Goal: Task Accomplishment & Management: Manage account settings

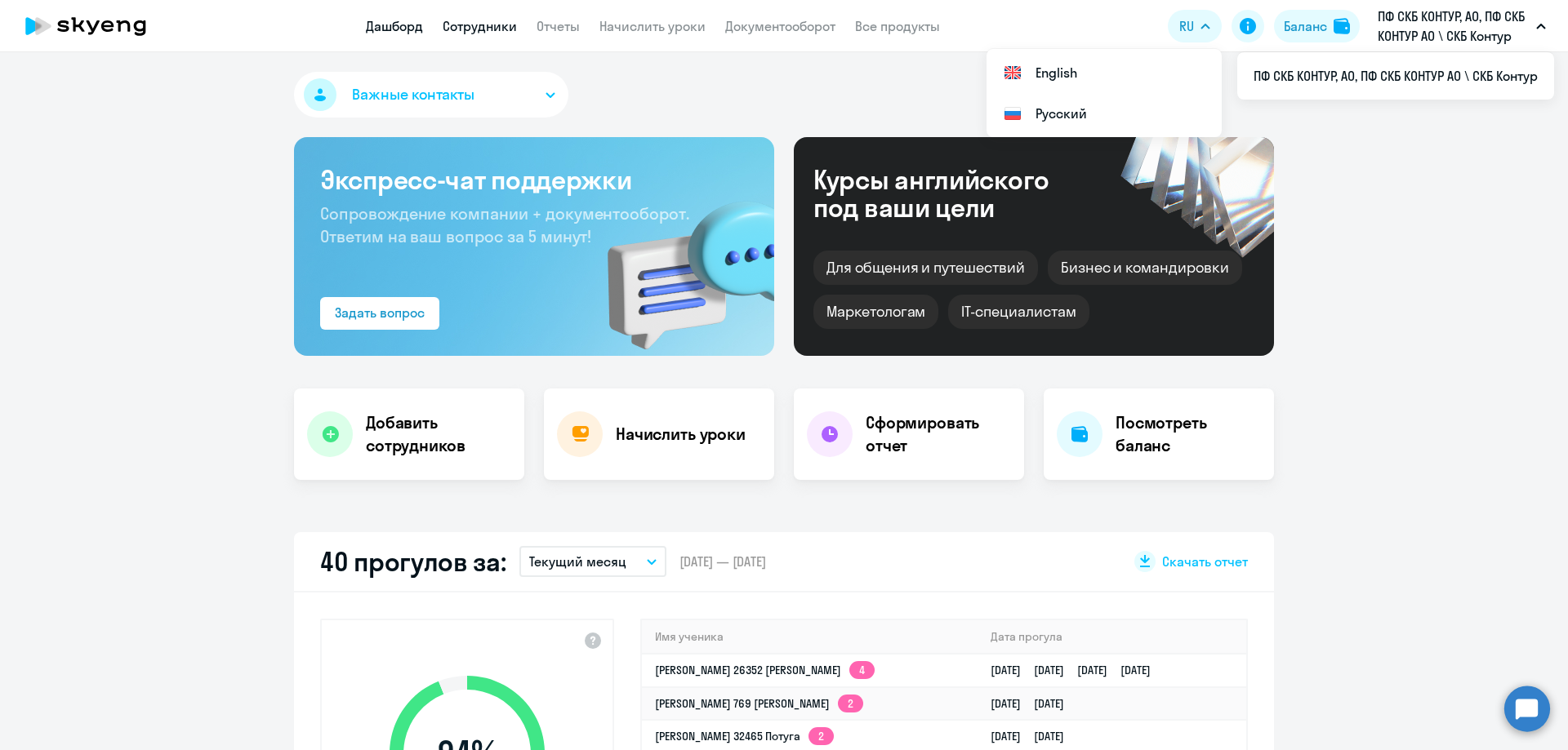
click at [505, 29] on link "Сотрудники" at bounding box center [479, 26] width 74 height 16
select select "30"
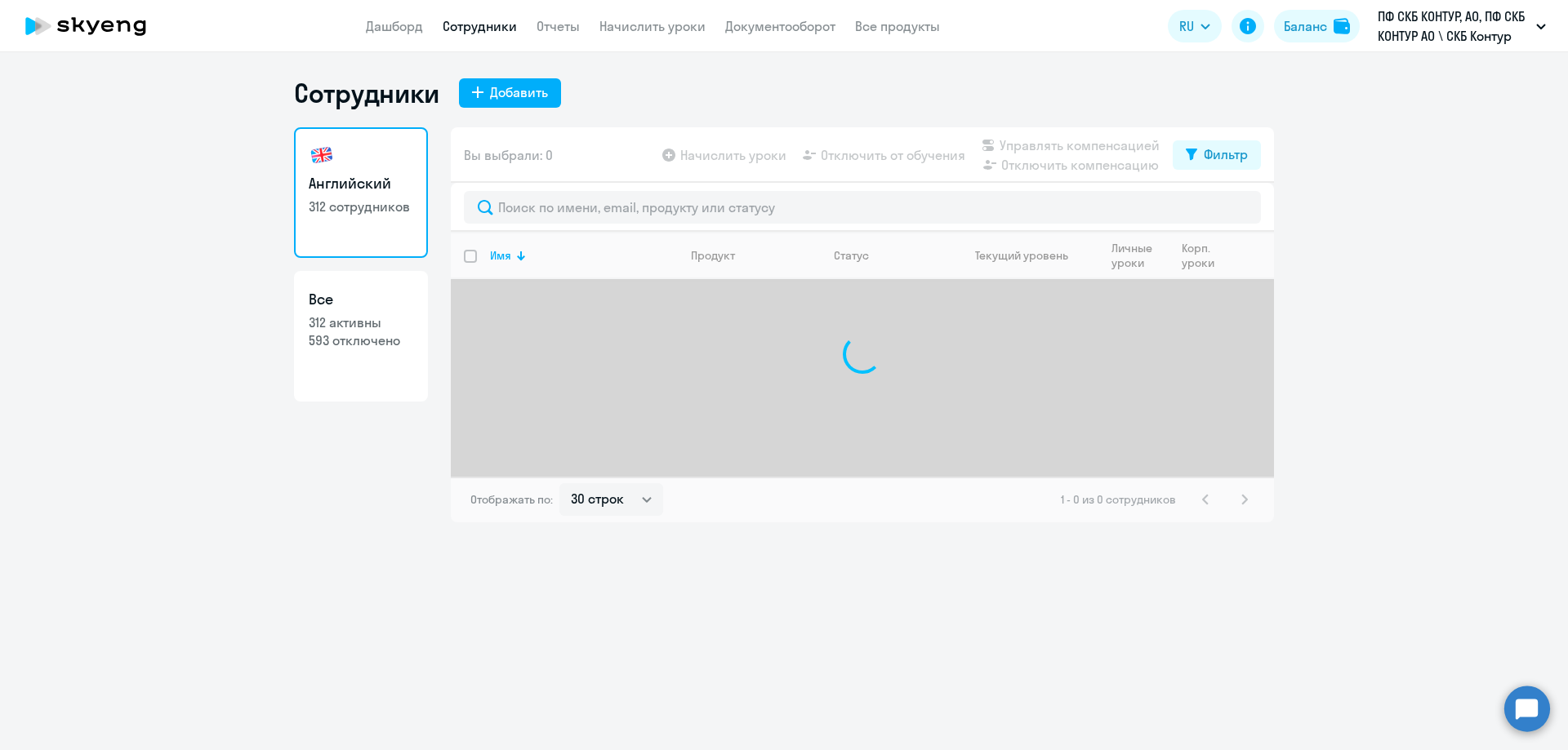
click at [344, 346] on p "593 отключено" at bounding box center [360, 341] width 105 height 18
select select "30"
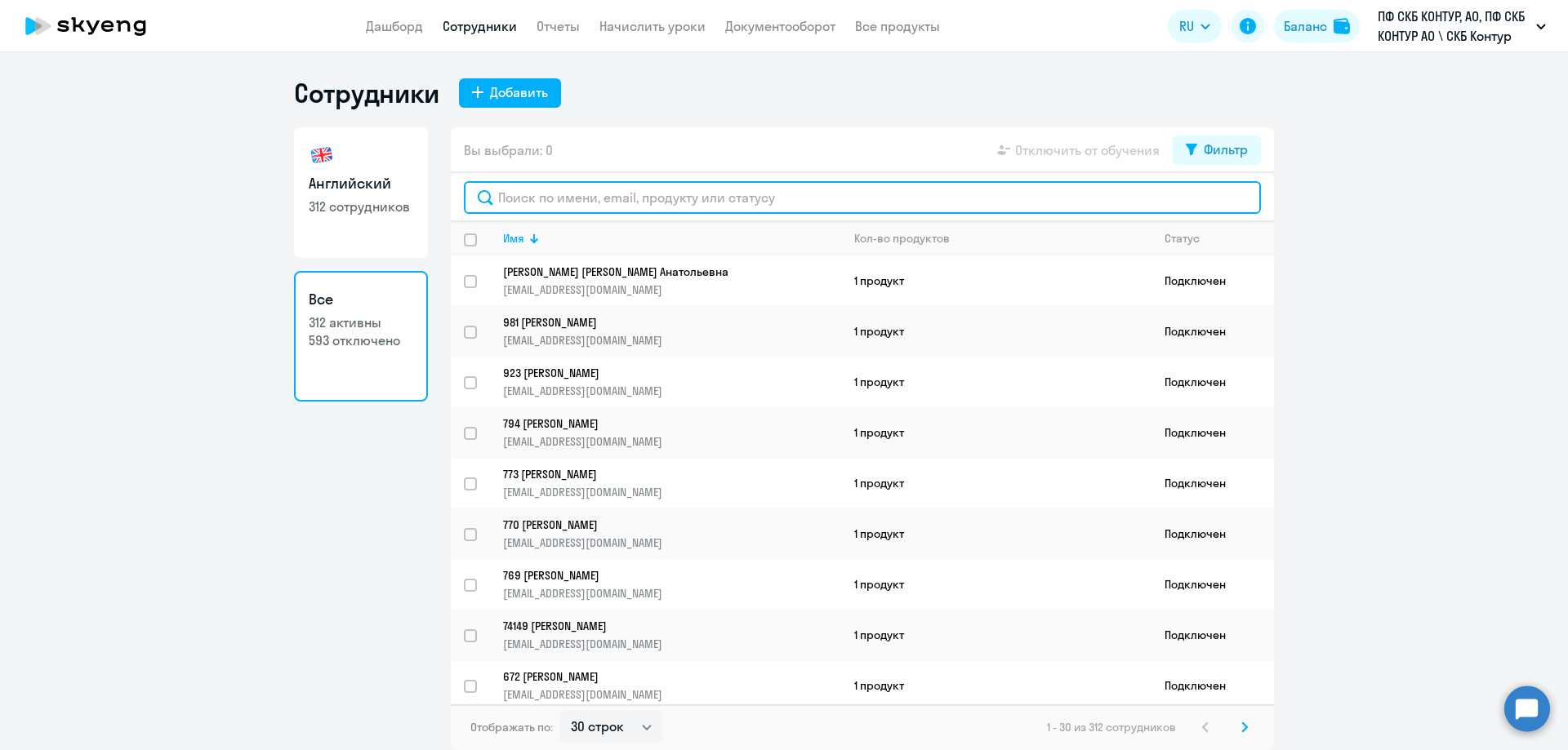
click at [768, 196] on input "text" at bounding box center [862, 198] width 797 height 33
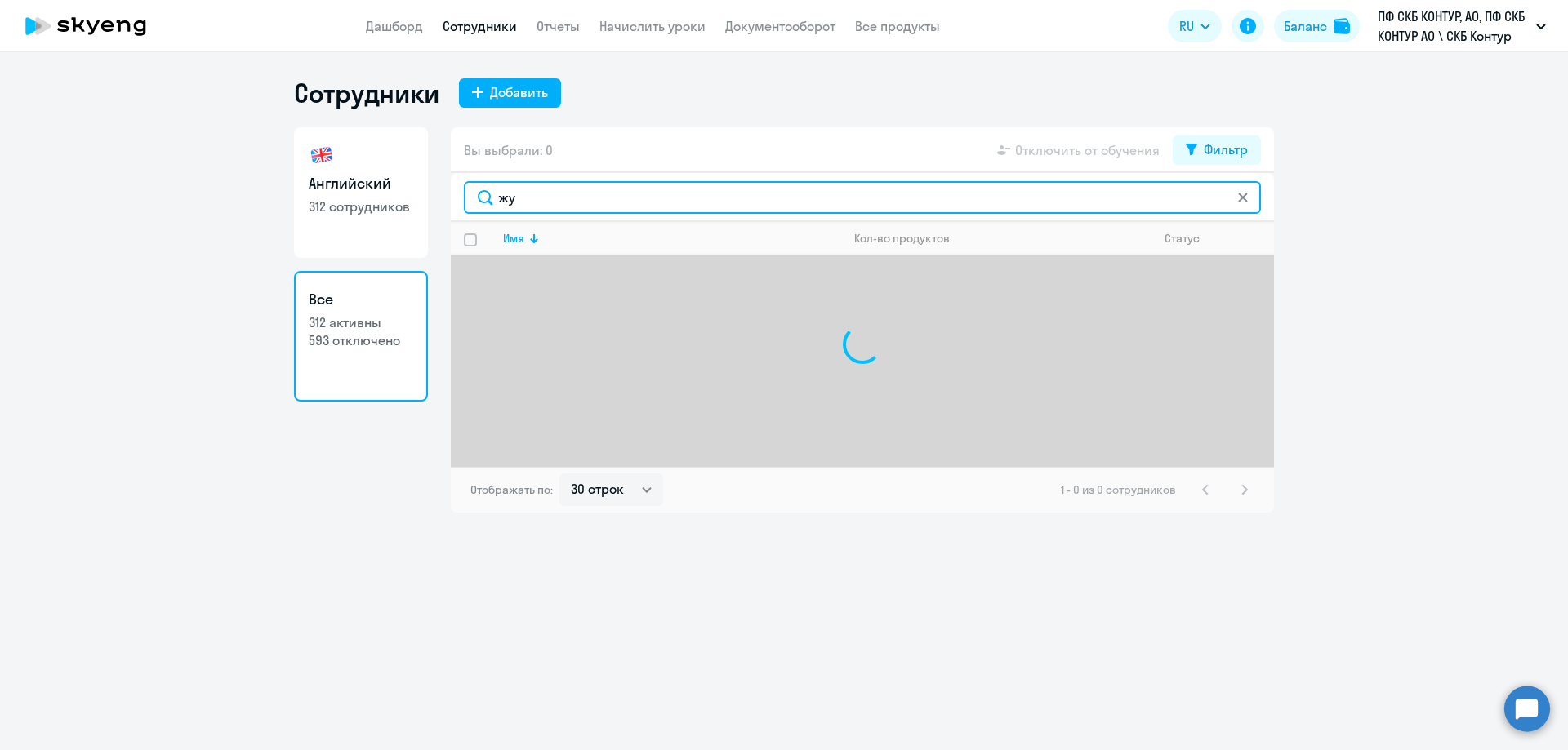
type input "ж"
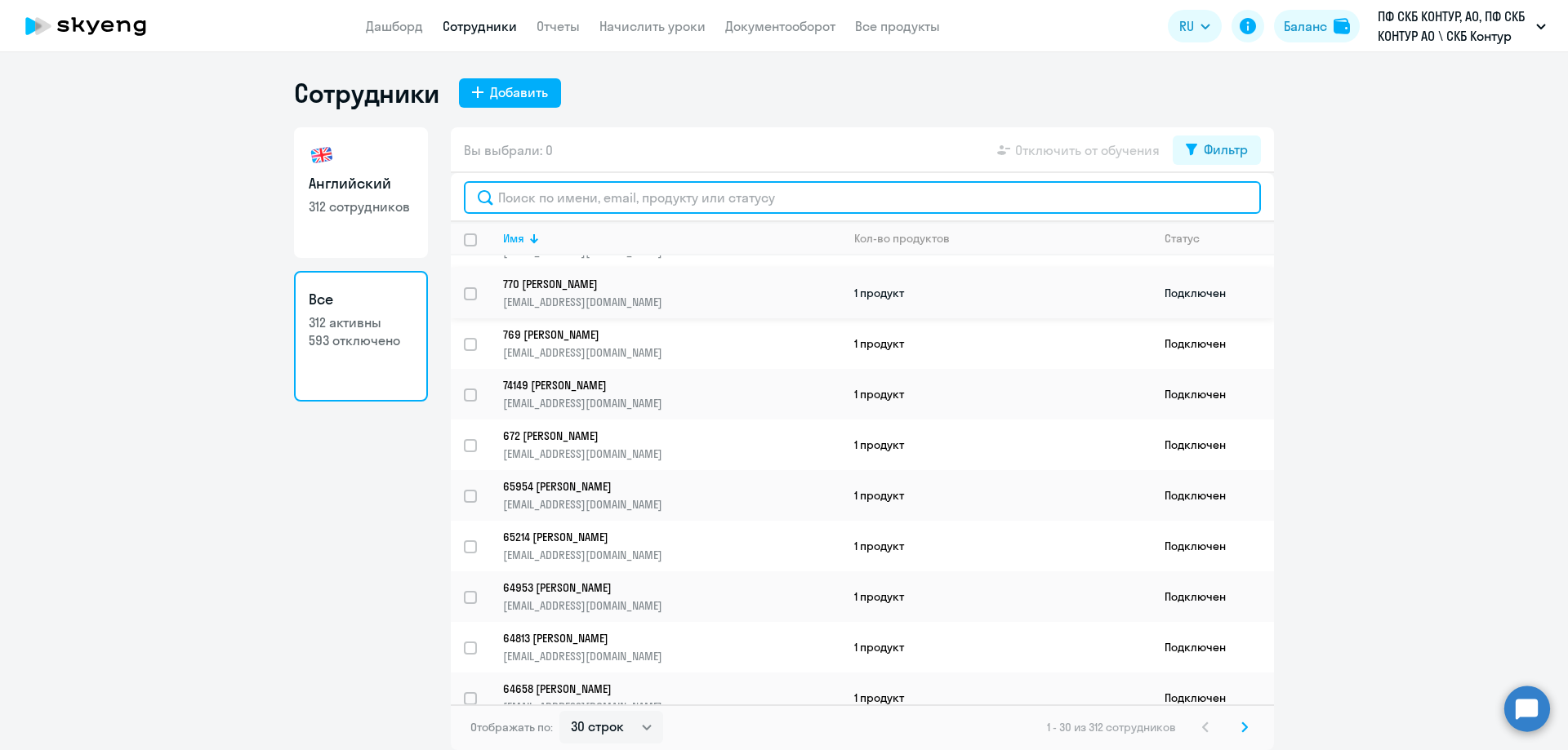
scroll to position [245, 0]
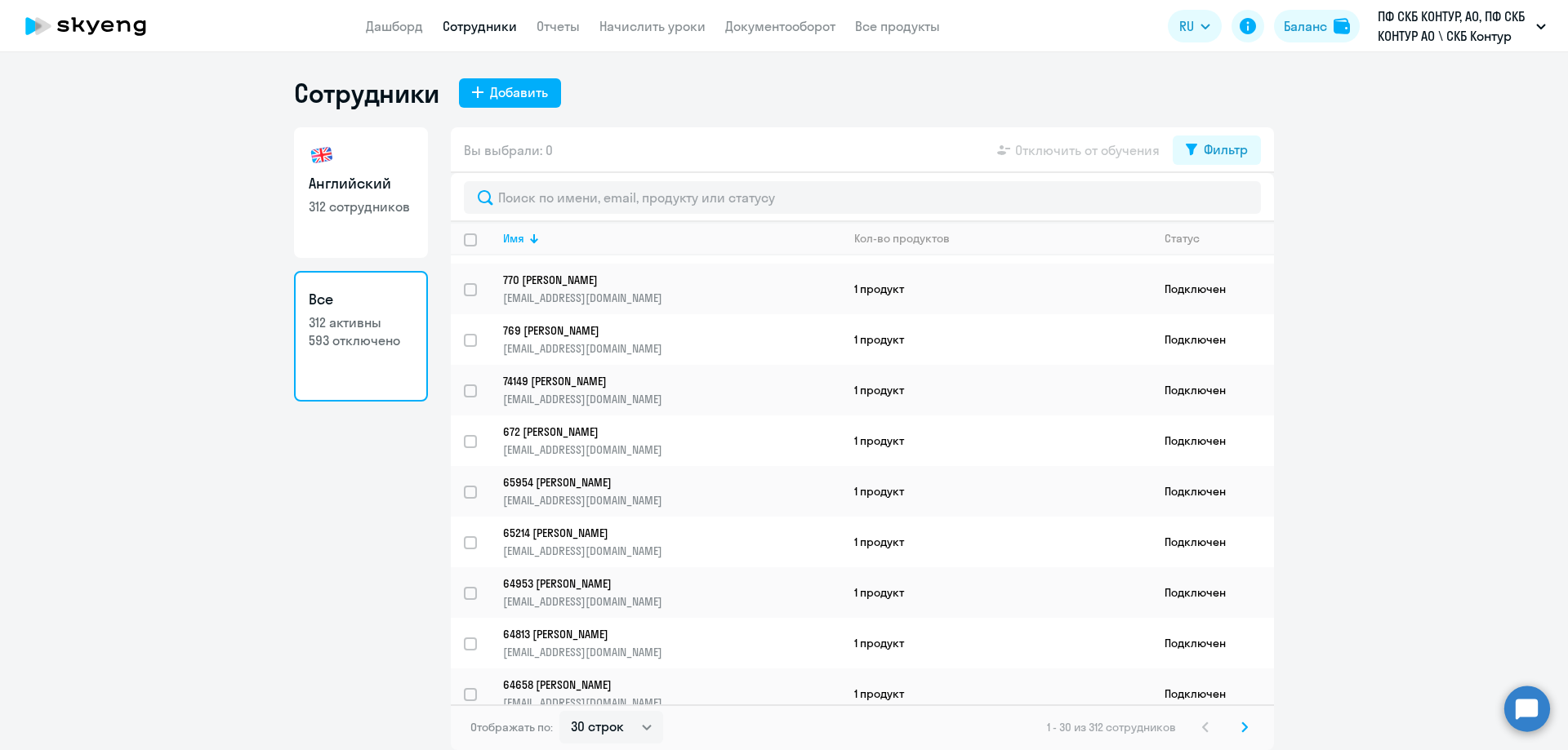
click at [351, 201] on p "312 сотрудников" at bounding box center [360, 206] width 105 height 18
select select "30"
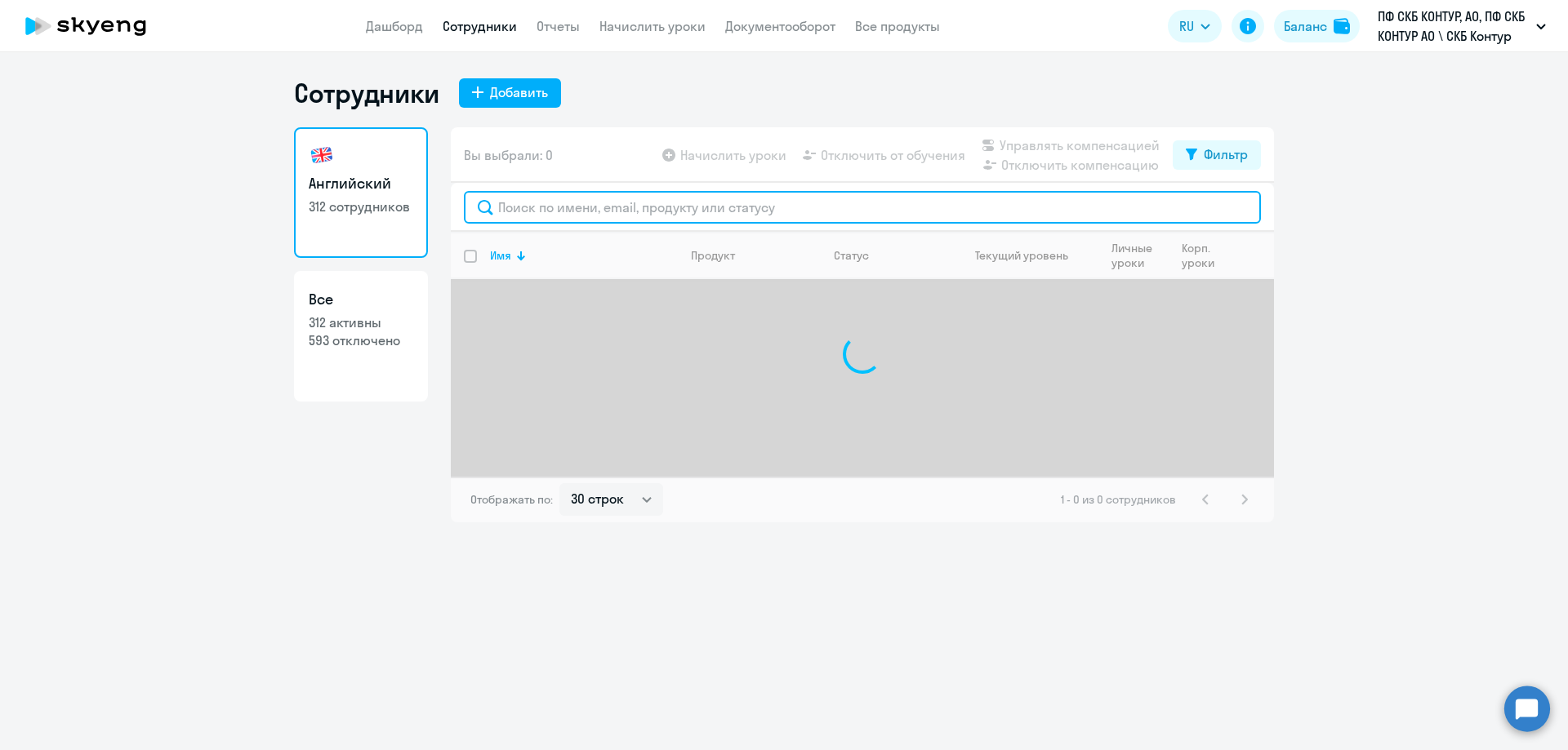
click at [610, 211] on input "text" at bounding box center [862, 207] width 797 height 33
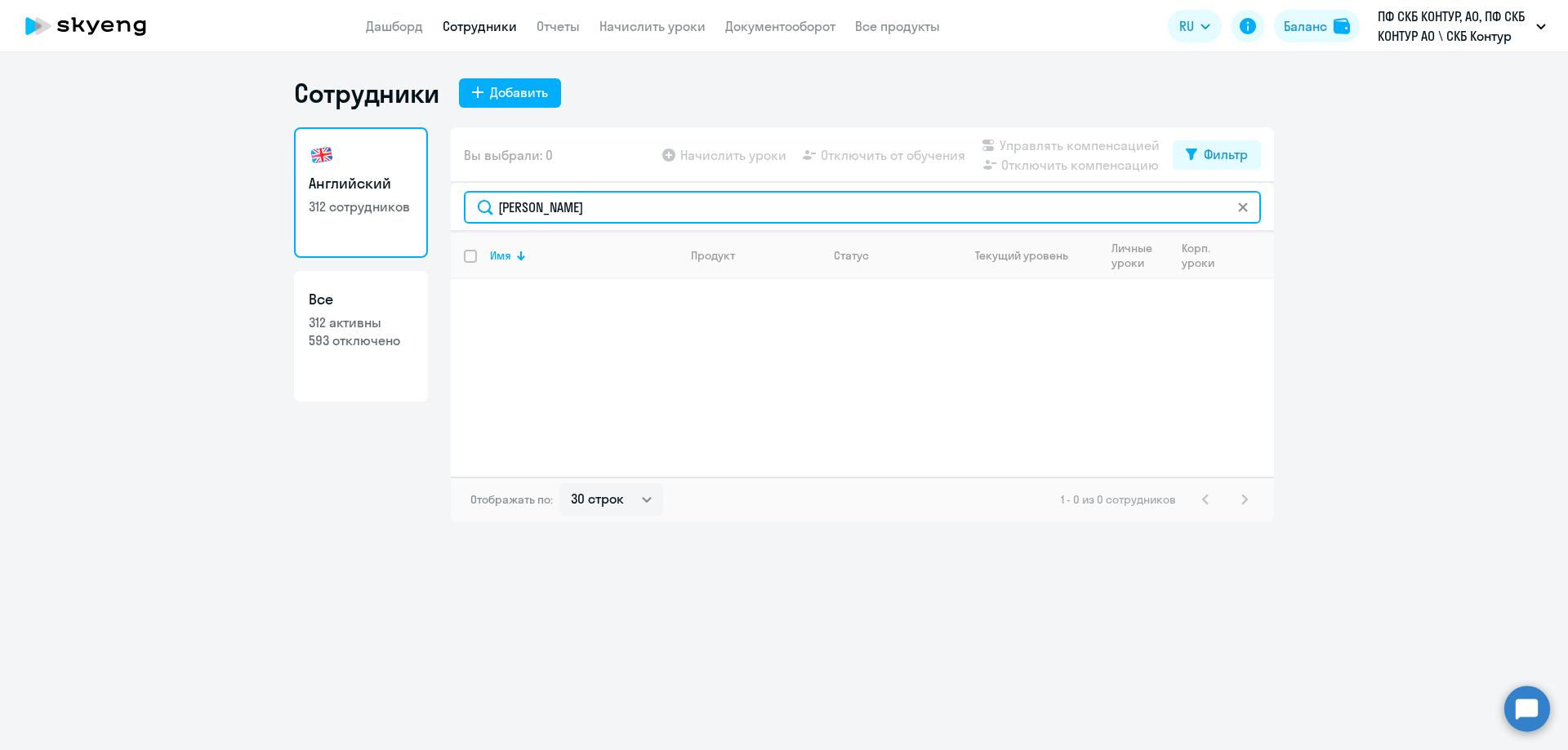
drag, startPoint x: 606, startPoint y: 214, endPoint x: 439, endPoint y: 199, distance: 167.7
click at [439, 199] on div "Английский 312 сотрудников Все 312 активны 593 отключено Вы выбрали: 0 Начислит…" at bounding box center [784, 324] width 980 height 395
paste input "32526 [PERSON_NAME]"
type input "32526 [PERSON_NAME]"
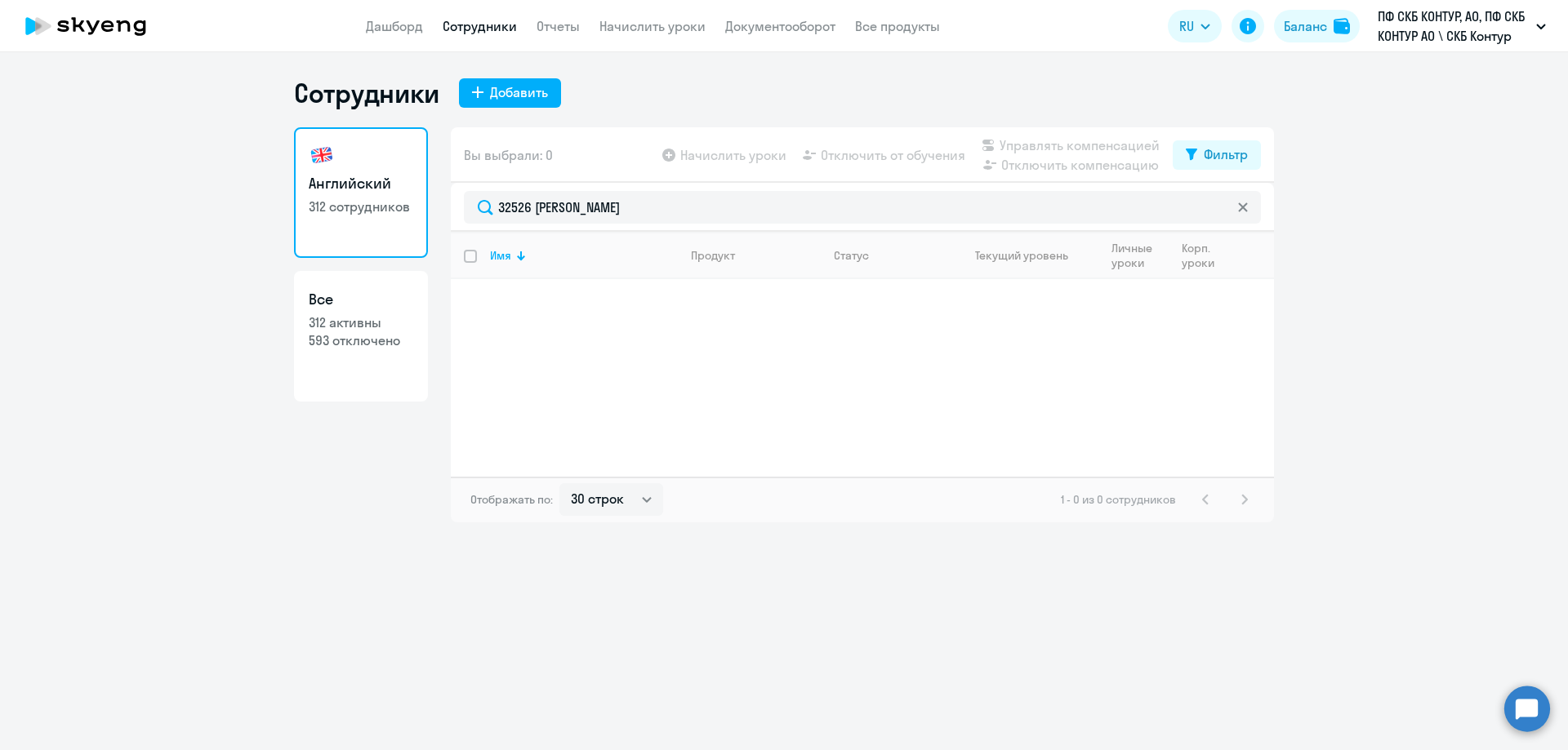
click at [377, 326] on p "312 активны" at bounding box center [360, 323] width 105 height 18
select select "30"
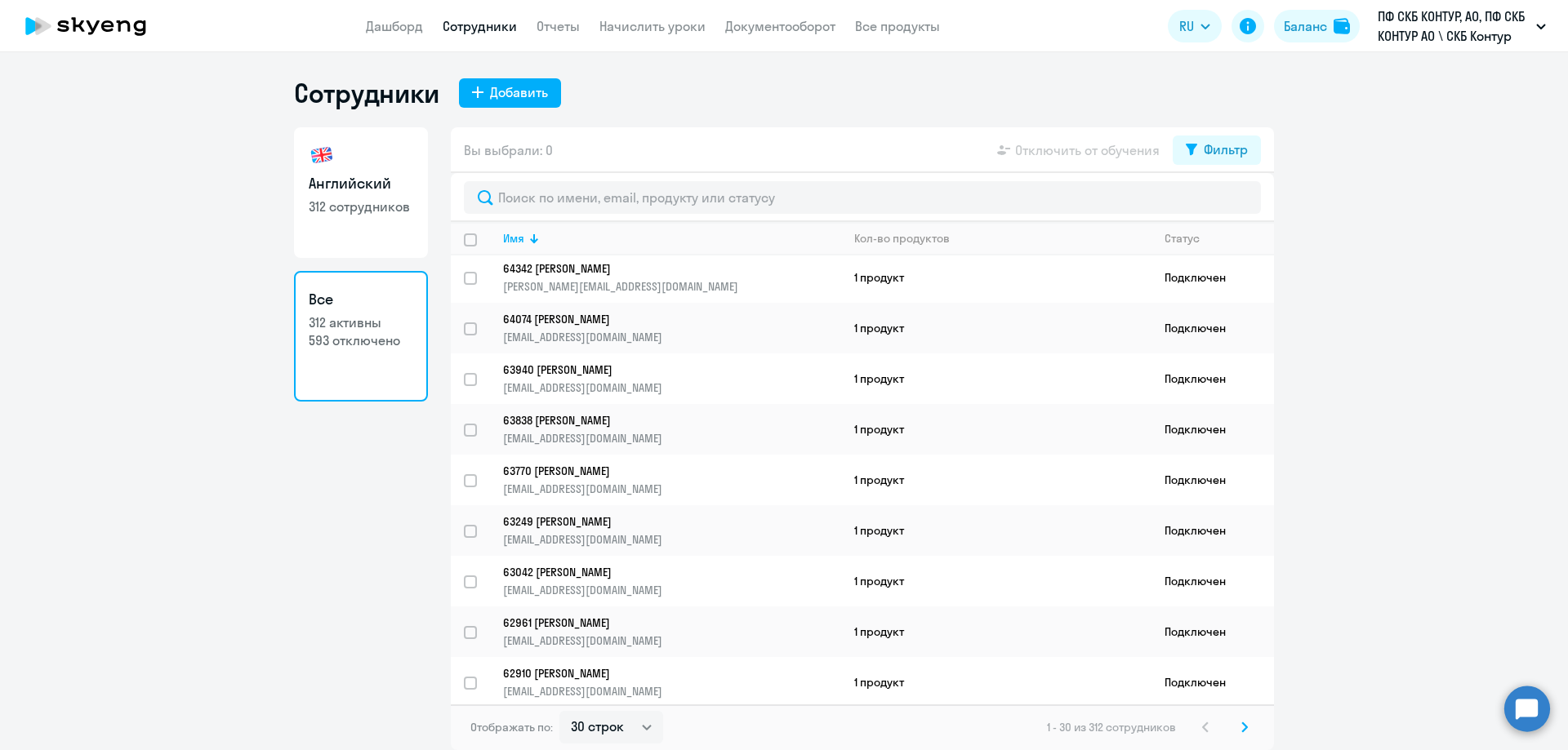
scroll to position [897, 0]
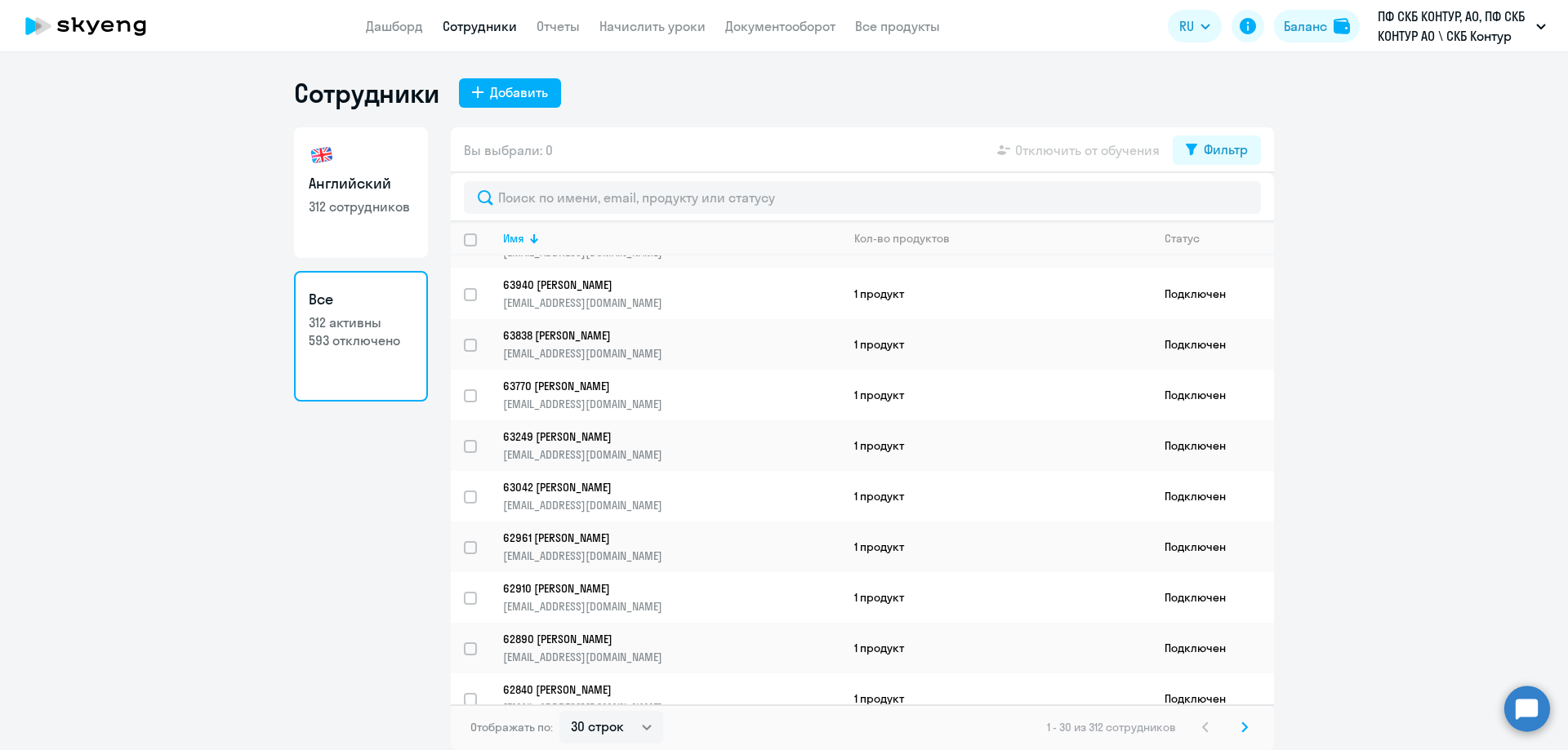
click at [363, 183] on h3 "Английский" at bounding box center [360, 184] width 105 height 21
select select "30"
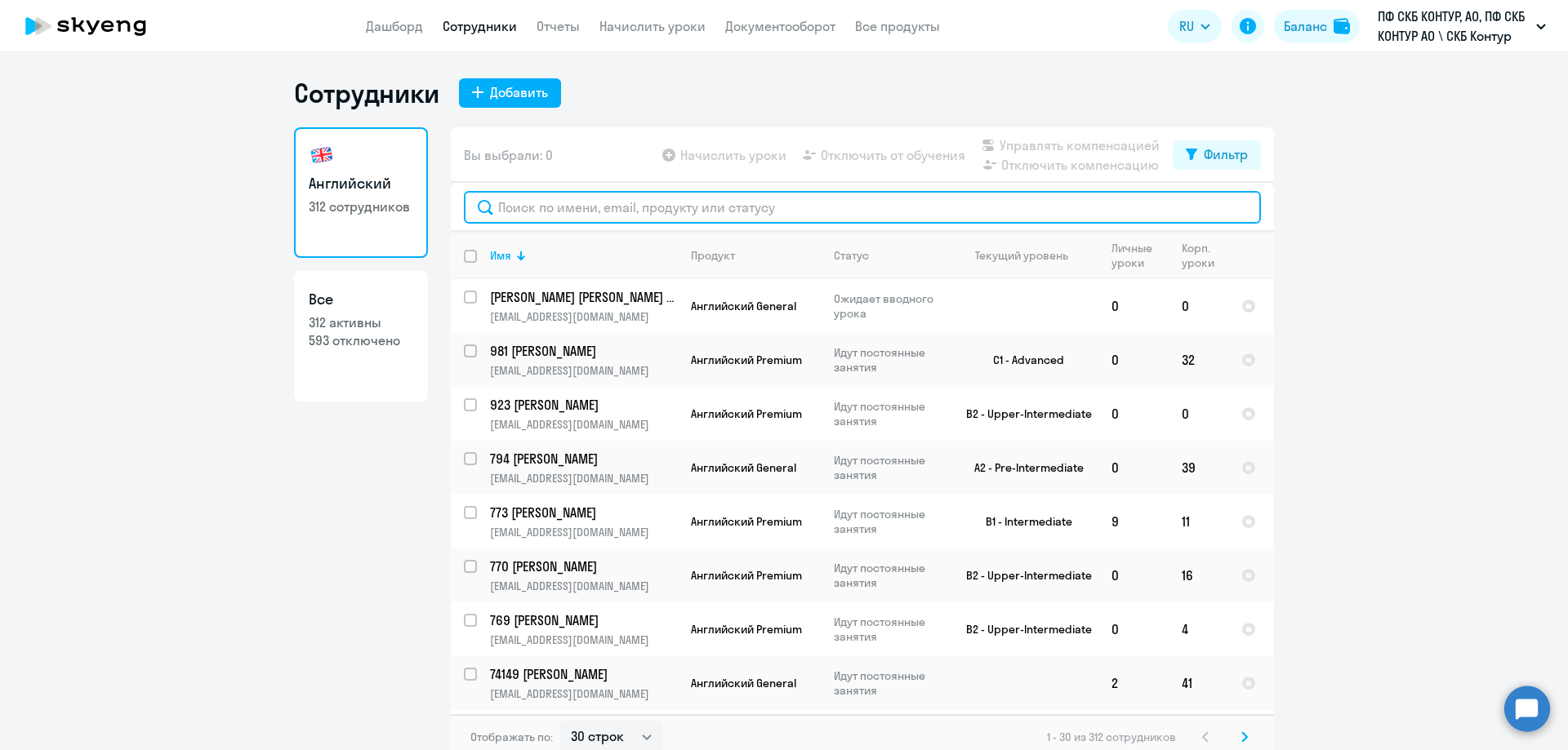
click at [588, 197] on input "text" at bounding box center [862, 207] width 797 height 33
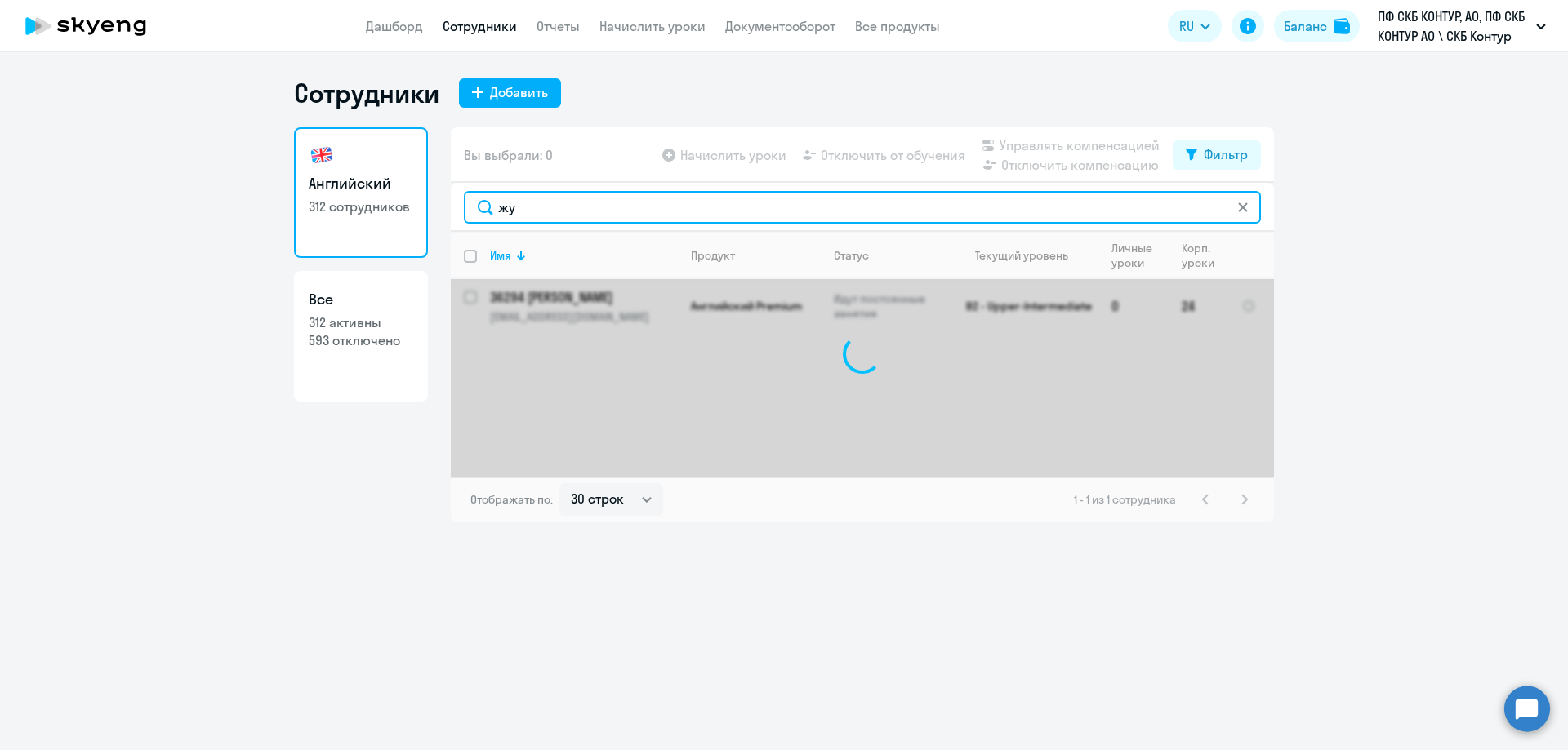
type input "ж"
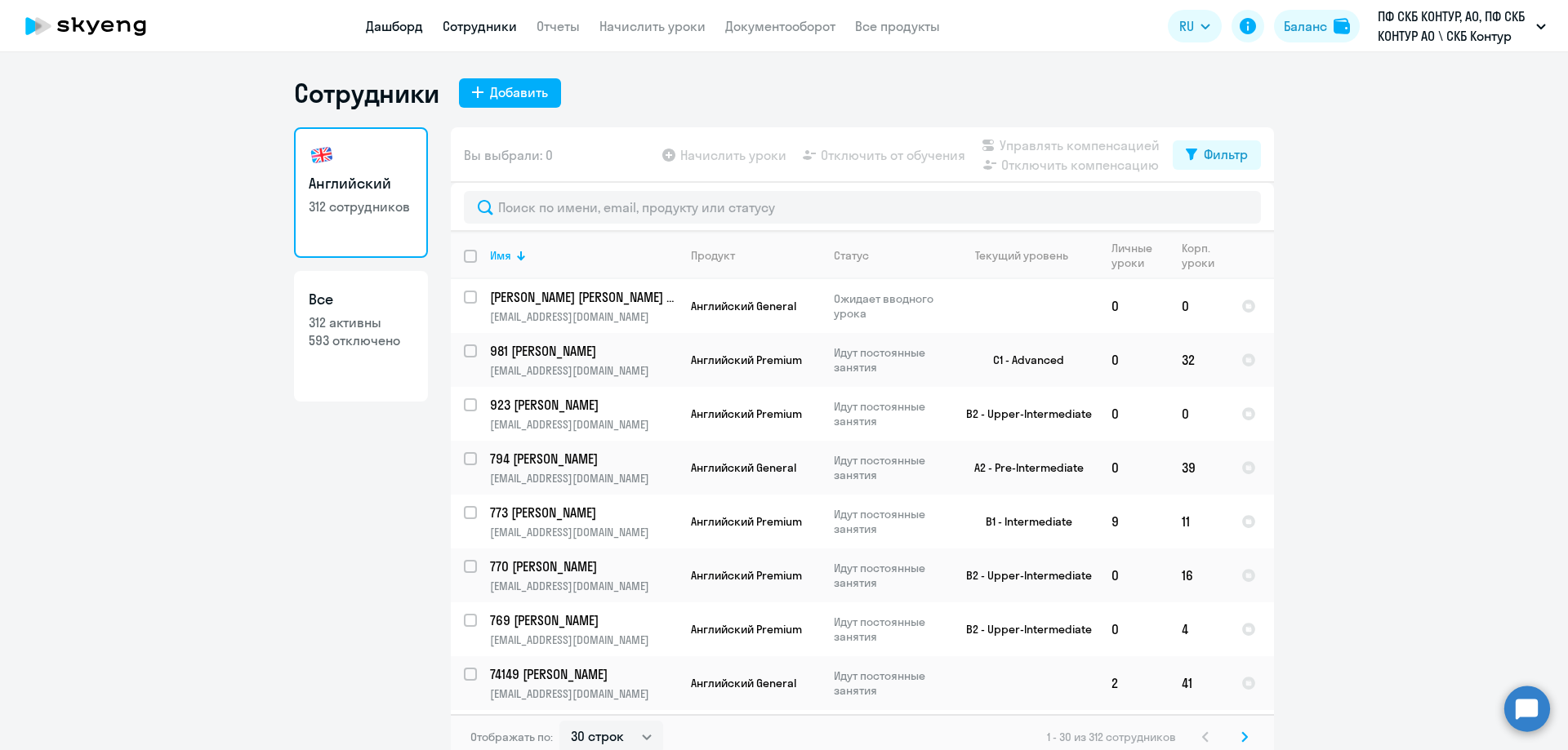
click at [402, 25] on link "Дашборд" at bounding box center [394, 26] width 57 height 16
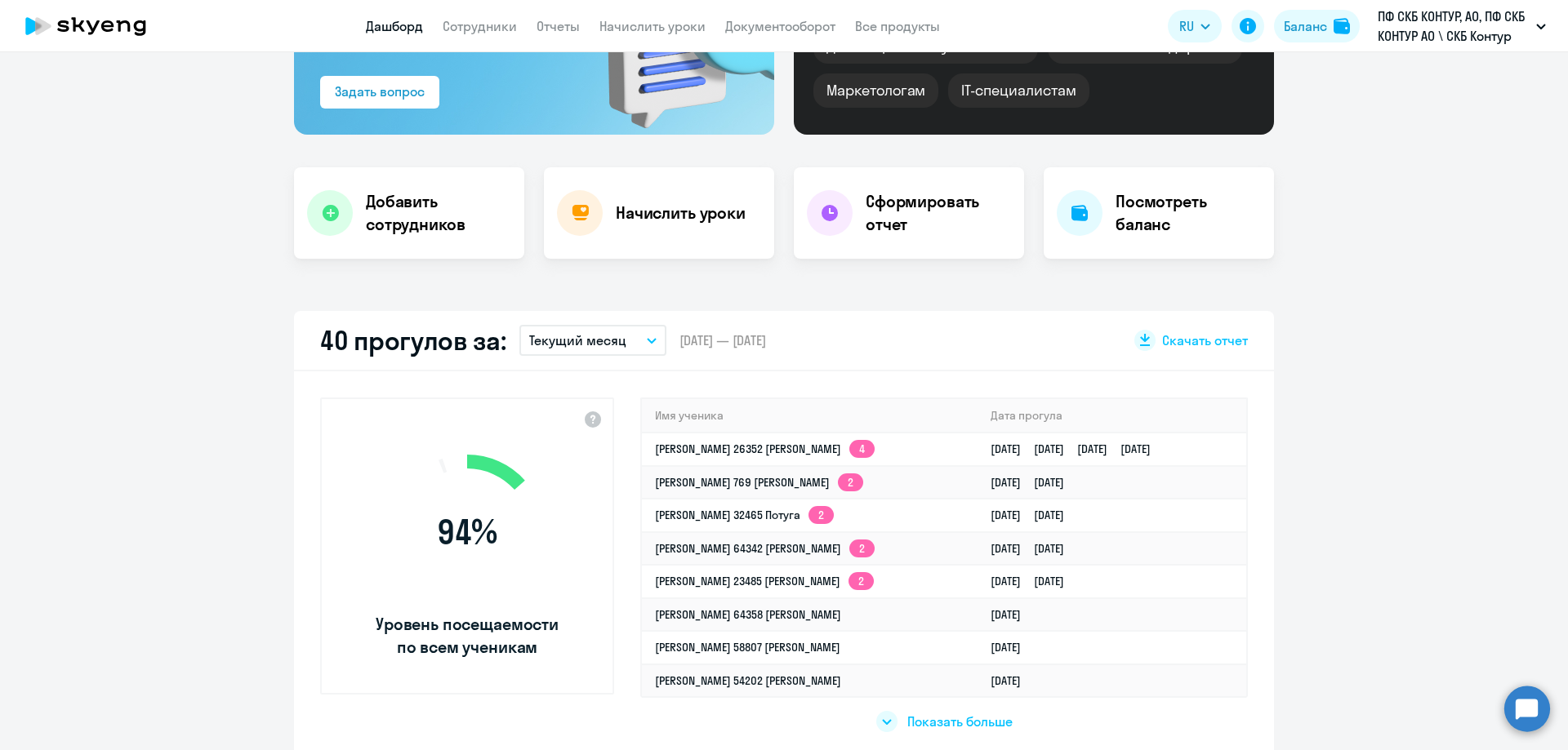
scroll to position [409, 0]
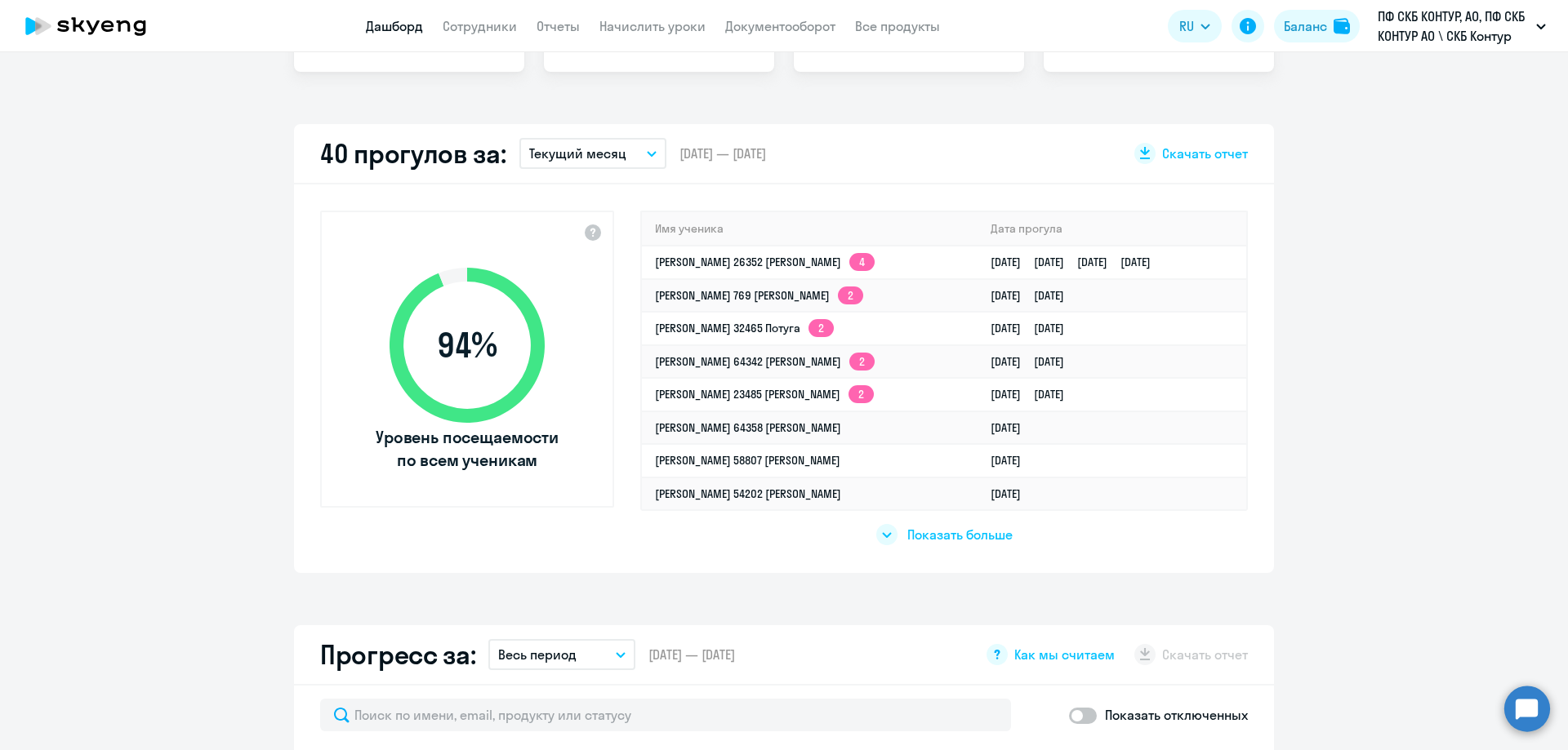
click at [647, 151] on icon "button" at bounding box center [651, 154] width 10 height 5
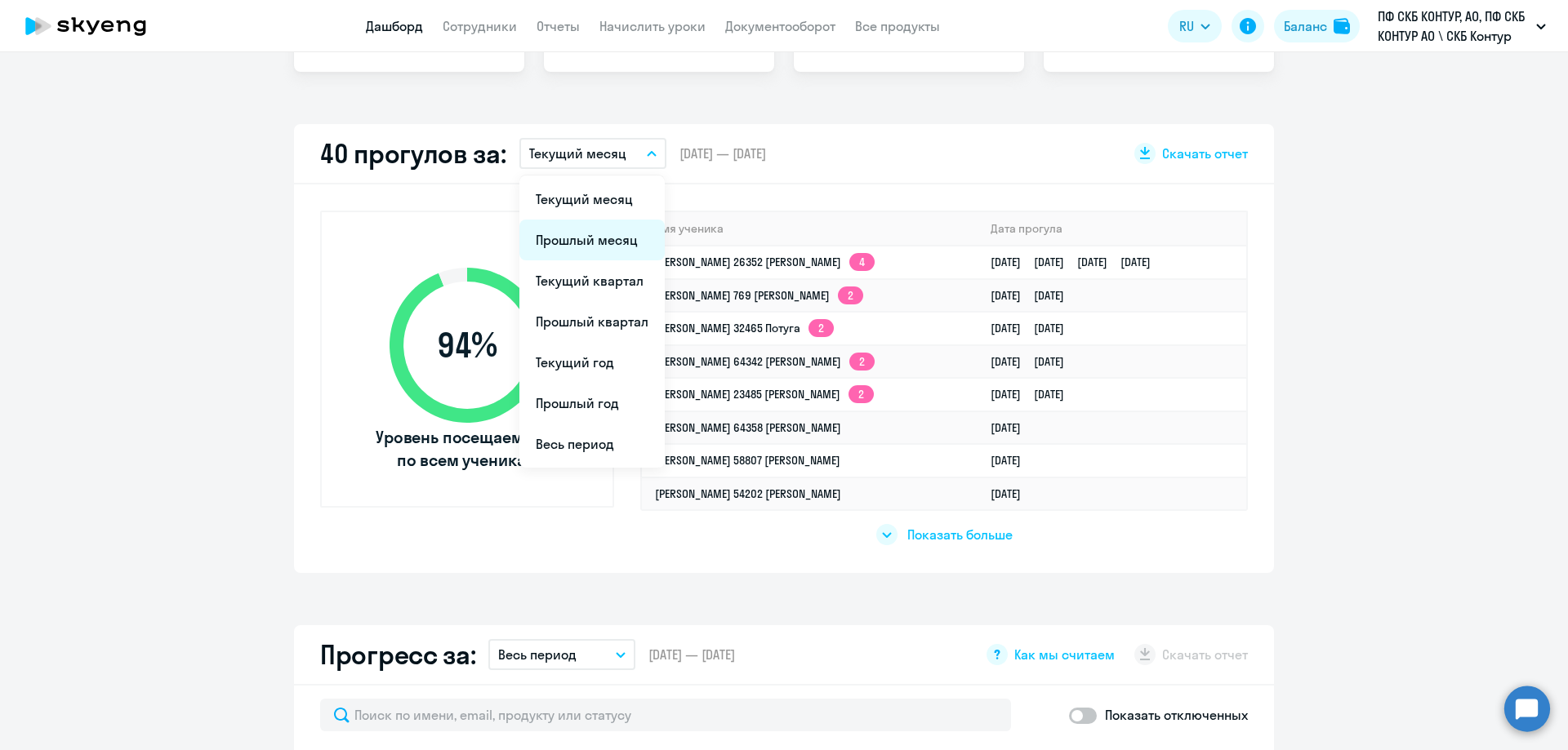
click at [584, 238] on li "Прошлый месяц" at bounding box center [592, 240] width 146 height 41
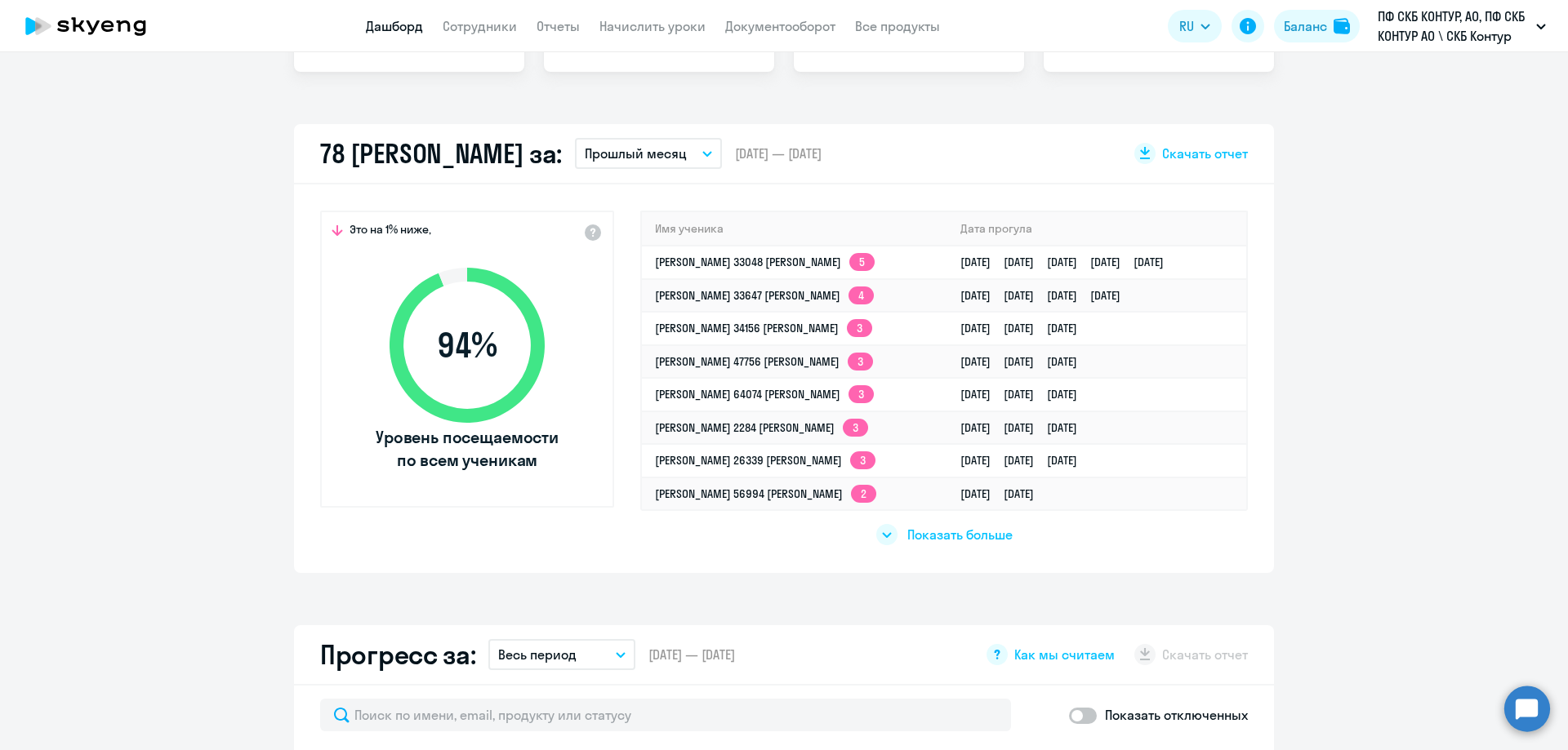
click at [970, 532] on span "Показать больше" at bounding box center [960, 535] width 106 height 18
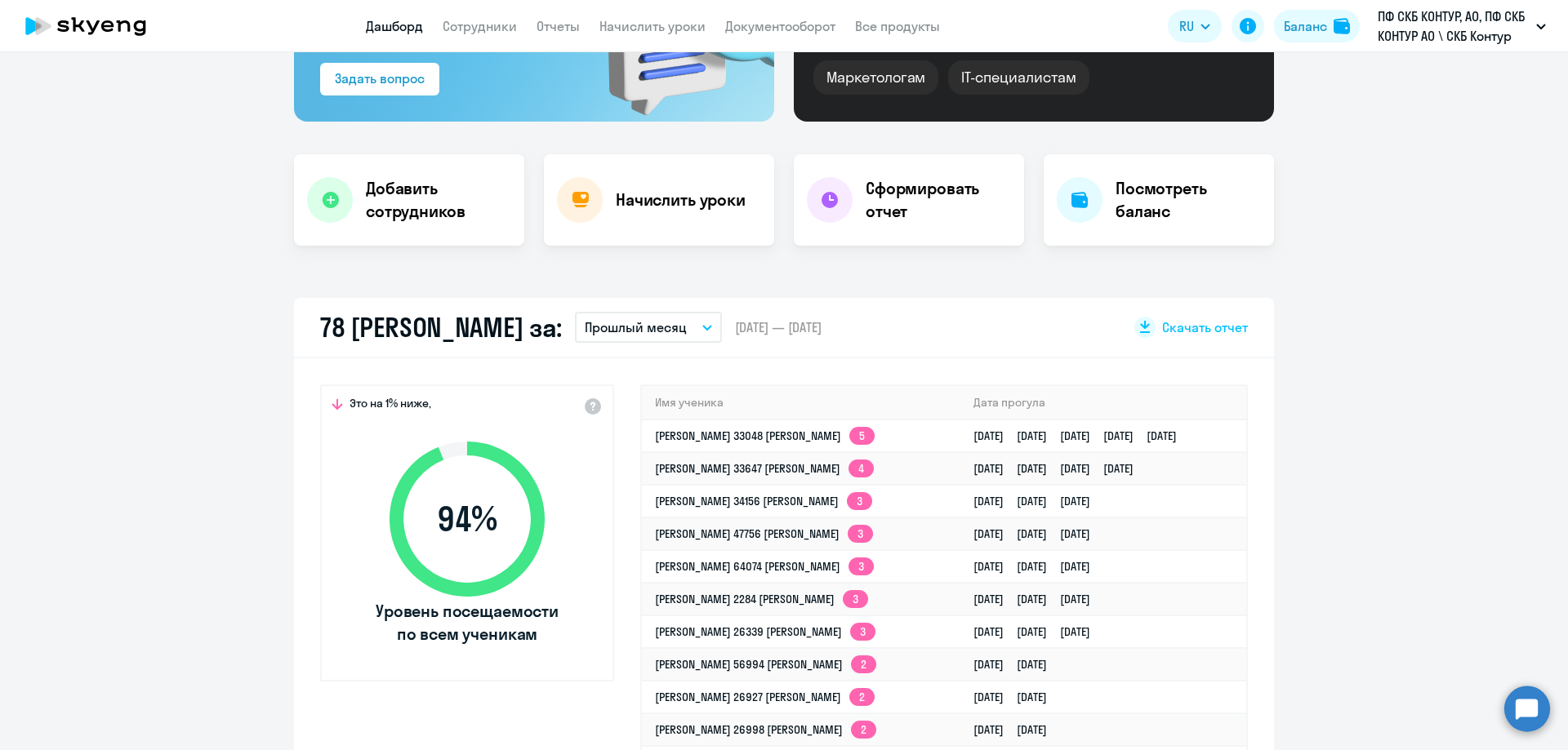
scroll to position [245, 0]
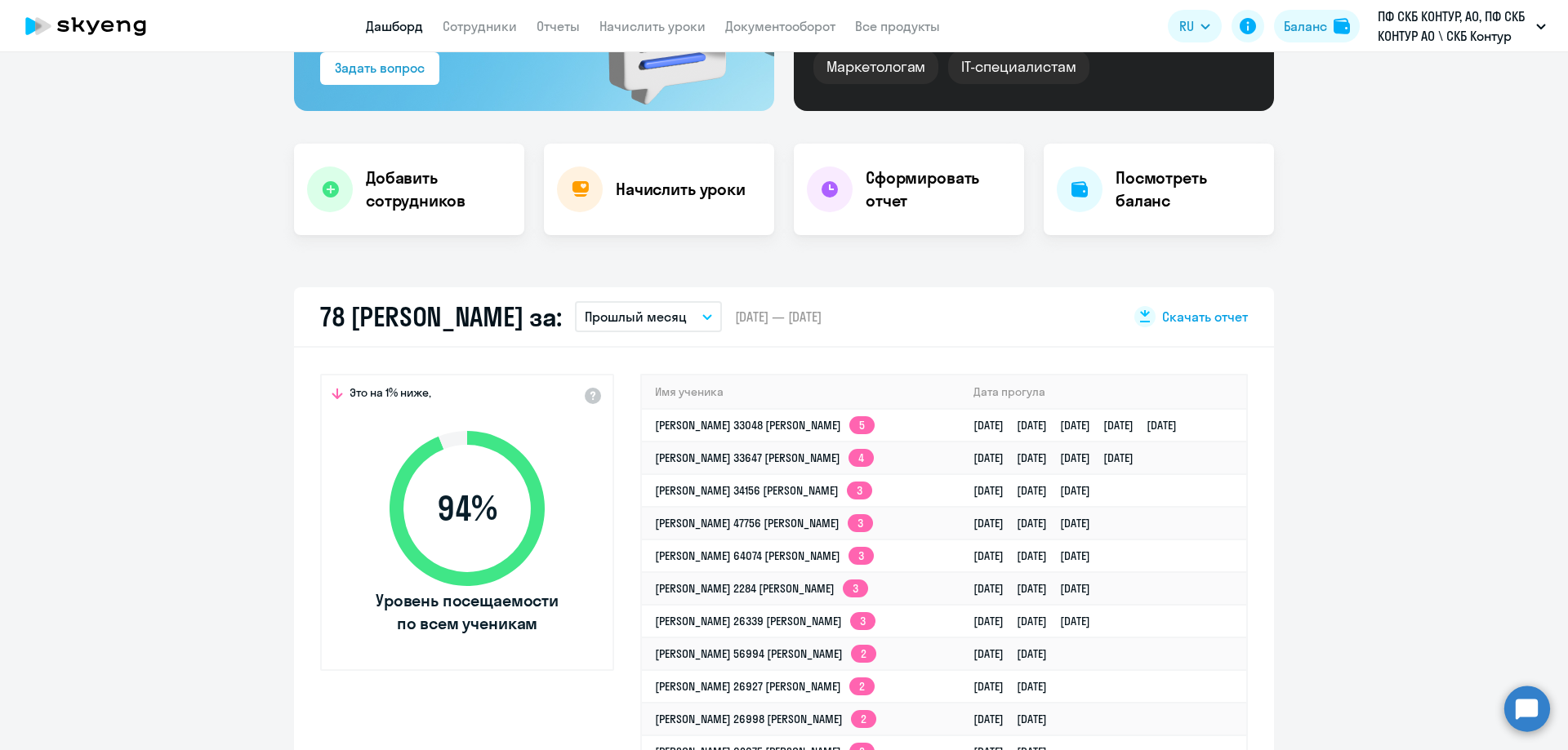
click at [1208, 315] on span "Скачать отчет" at bounding box center [1205, 316] width 86 height 18
select select "30"
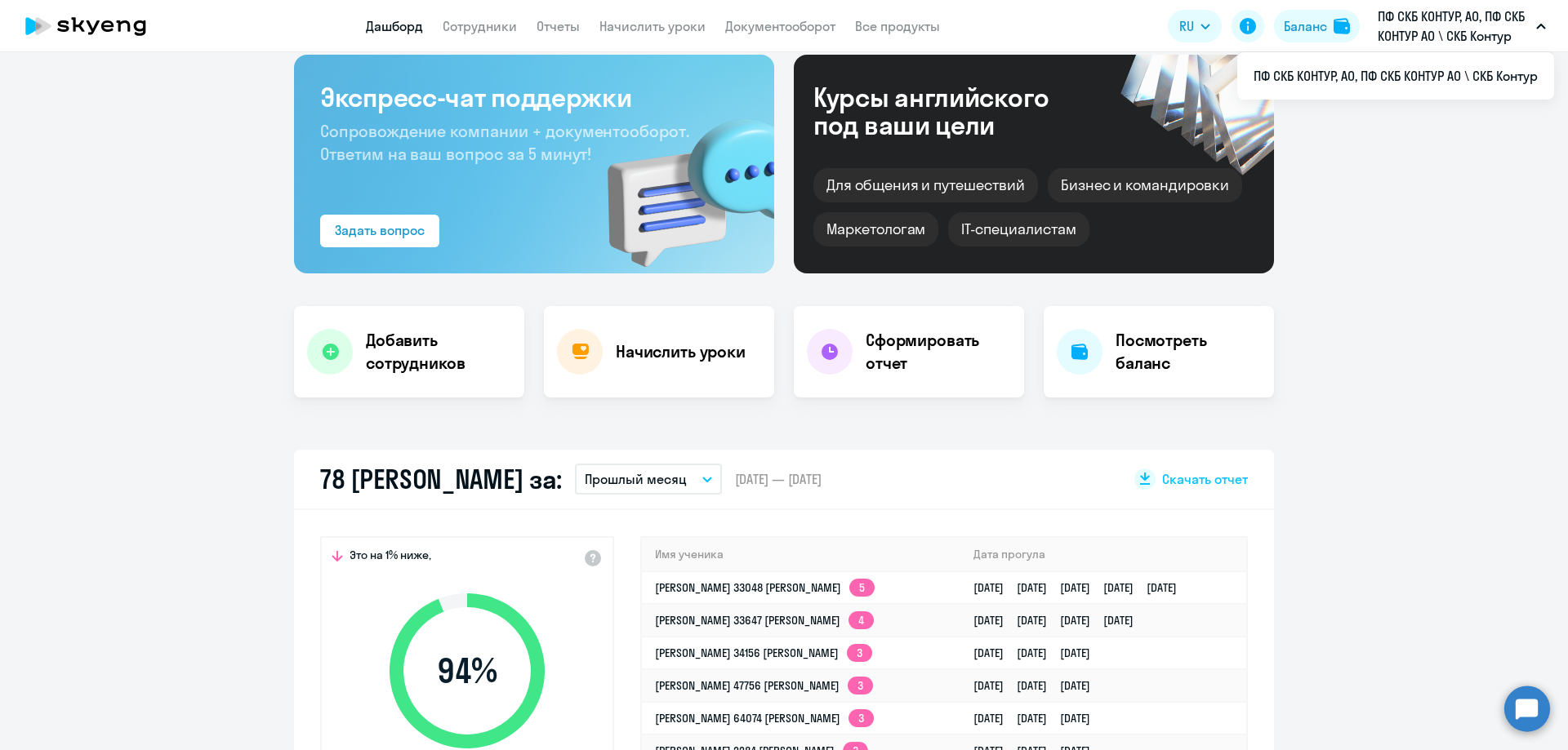
scroll to position [81, 0]
click at [1150, 366] on h4 "Посмотреть баланс" at bounding box center [1188, 352] width 146 height 46
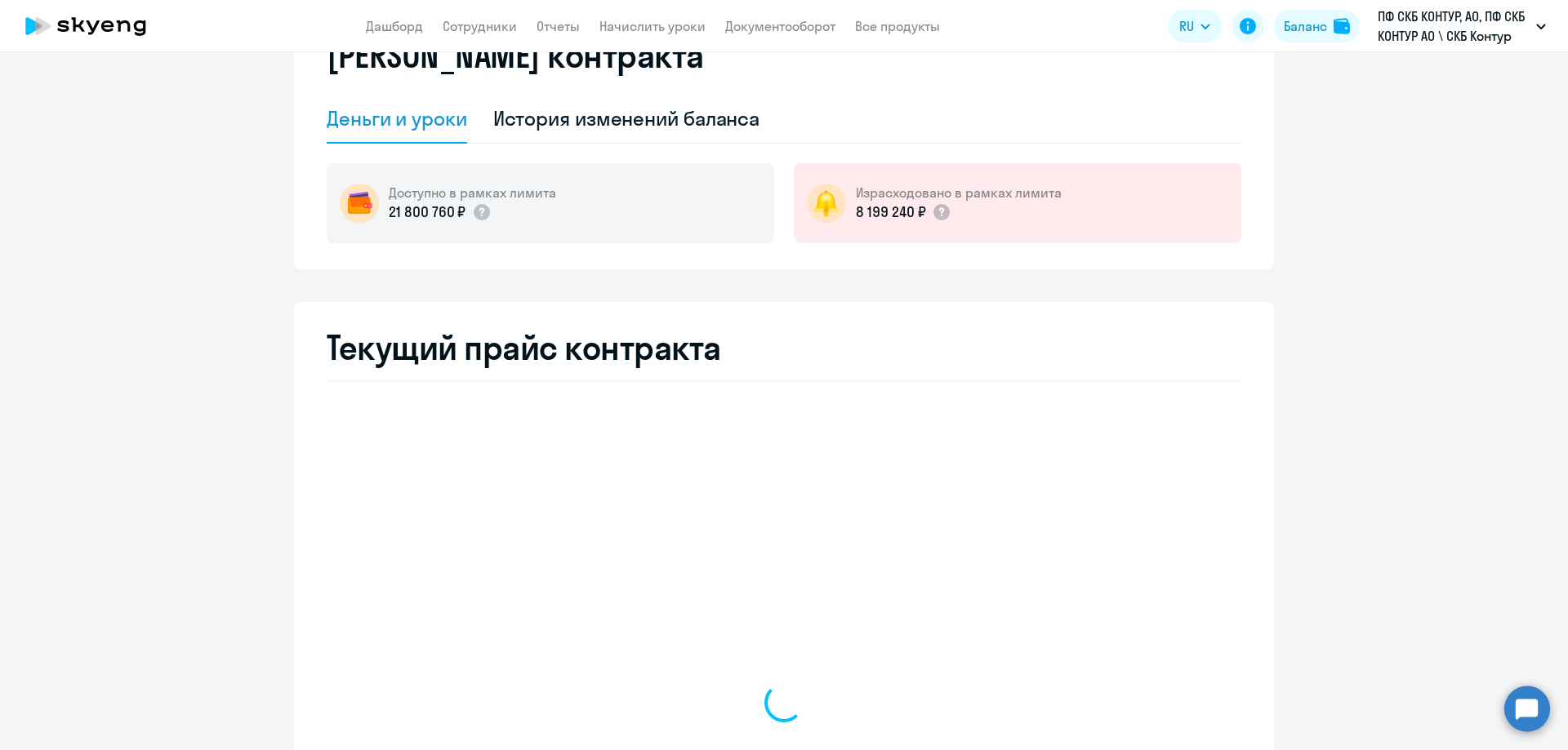
select select "english_adult_not_native_speaker"
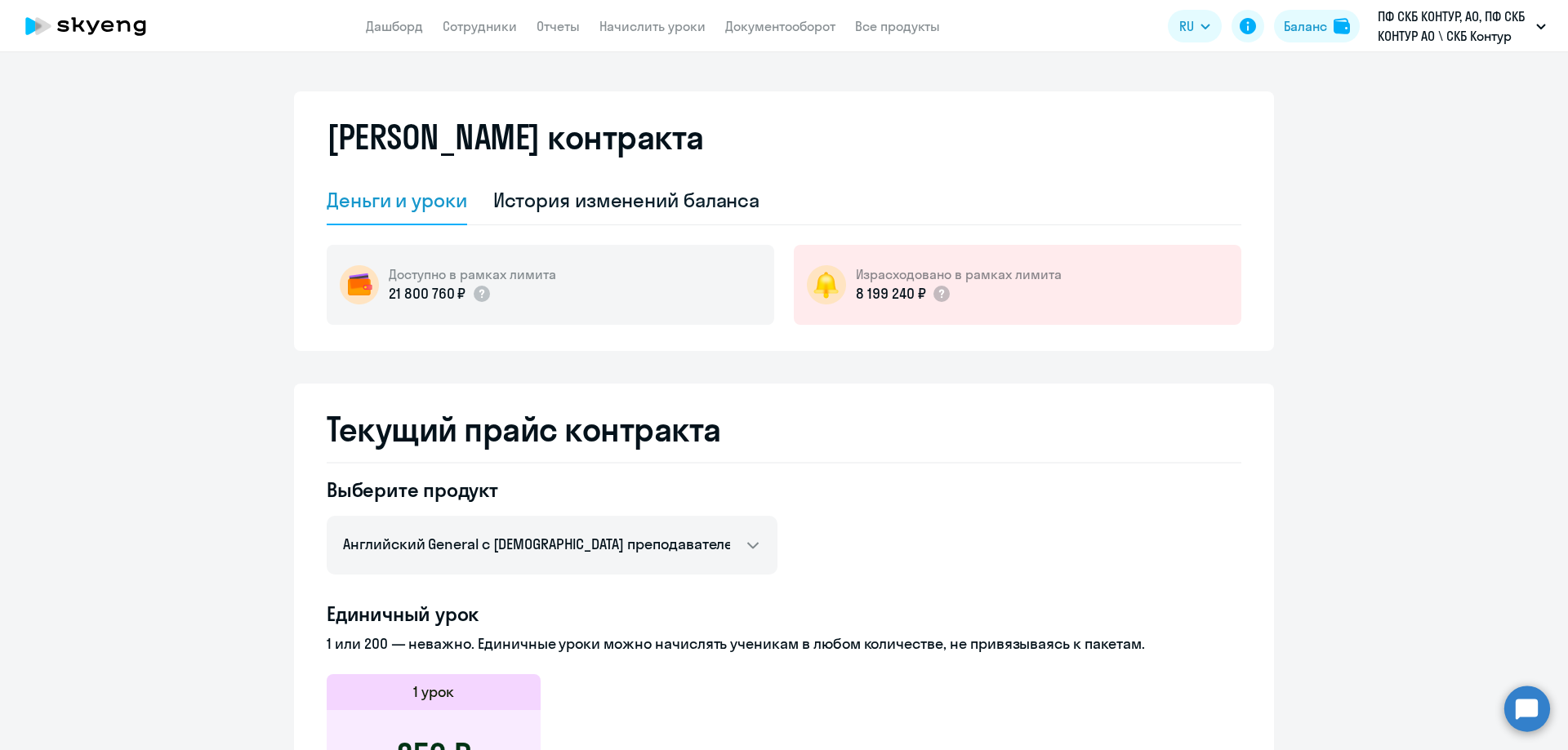
click at [580, 29] on nav "Дашборд Сотрудники Отчеты Начислить уроки Документооборот Все продукты" at bounding box center [653, 26] width 574 height 21
click at [576, 25] on link "Отчеты" at bounding box center [558, 26] width 43 height 16
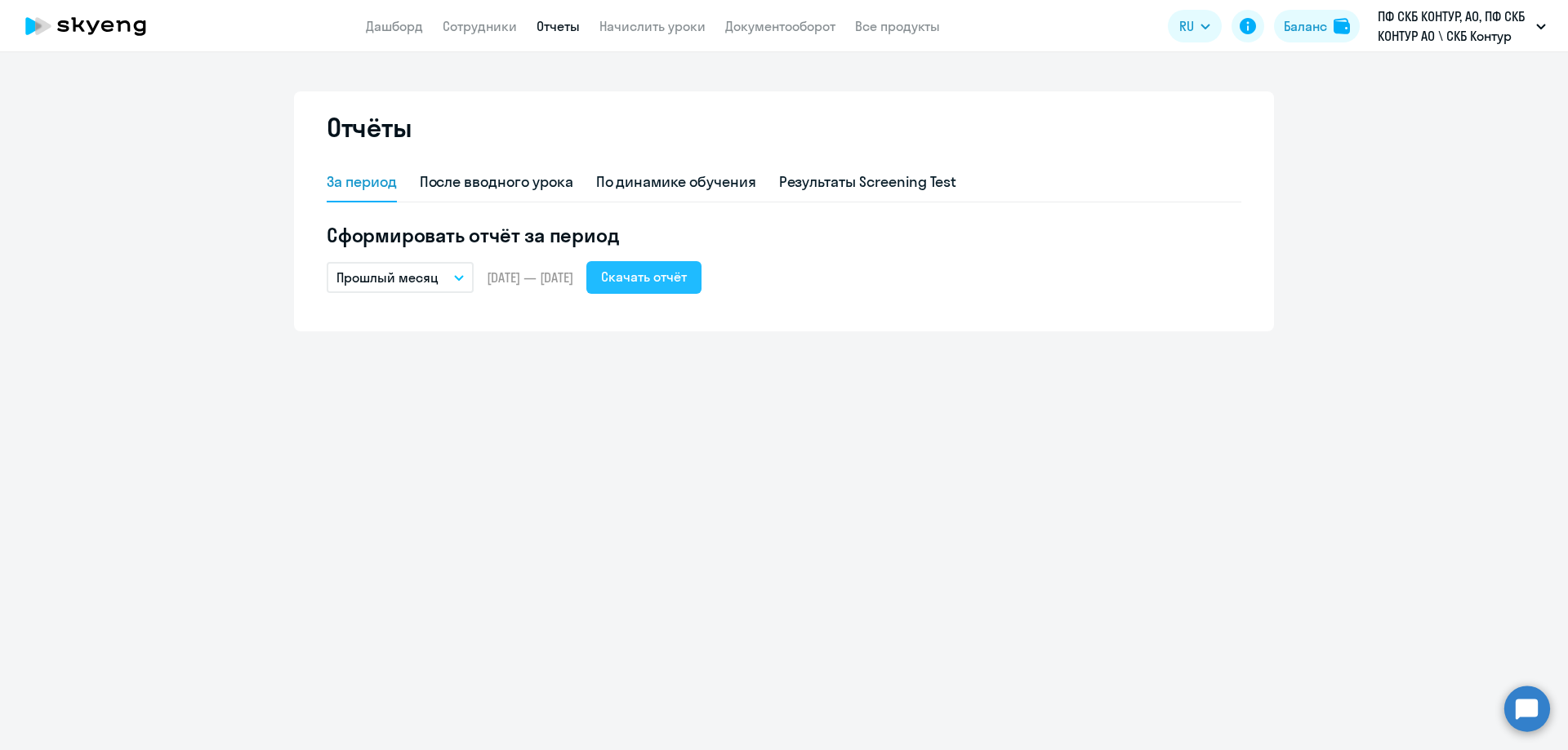
click at [683, 276] on div "Скачать отчёт" at bounding box center [644, 277] width 86 height 20
click at [453, 27] on link "Сотрудники" at bounding box center [479, 26] width 74 height 16
select select "30"
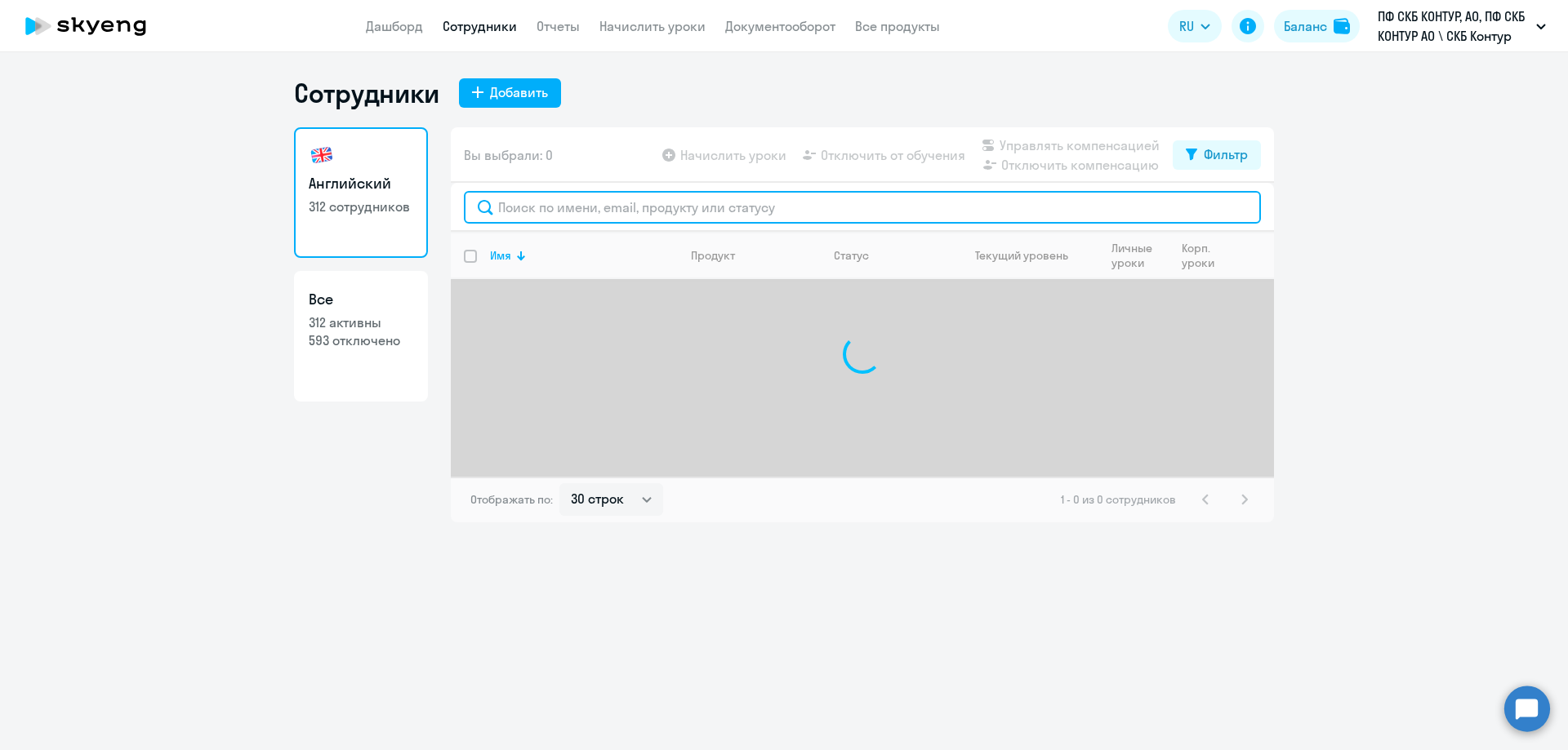
click at [574, 197] on input "text" at bounding box center [862, 207] width 797 height 33
type input "[PERSON_NAME]"
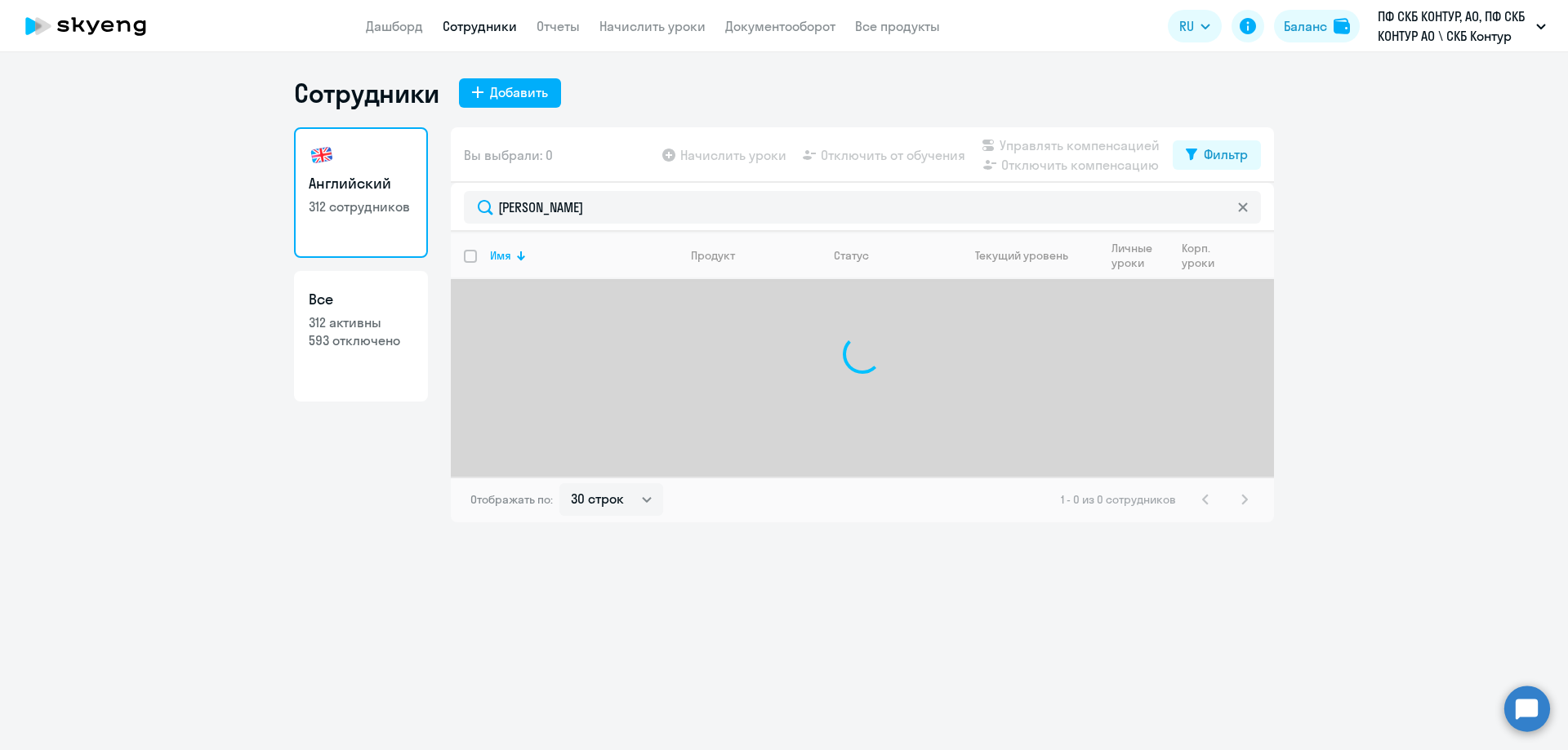
click at [1243, 207] on icon at bounding box center [1242, 206] width 9 height 9
click at [350, 346] on p "593 отключено" at bounding box center [360, 341] width 105 height 18
select select "30"
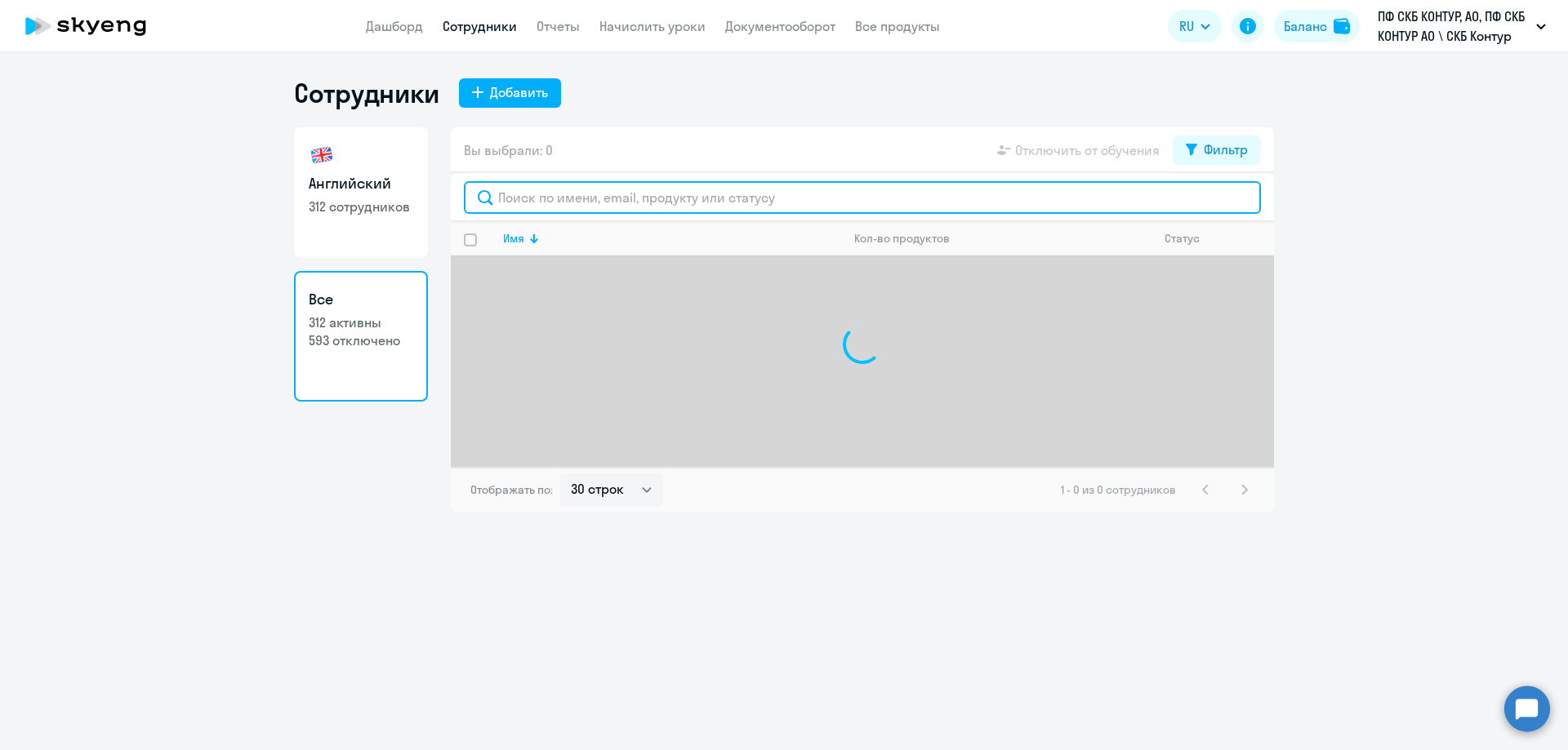
click at [598, 206] on input "text" at bounding box center [862, 198] width 797 height 33
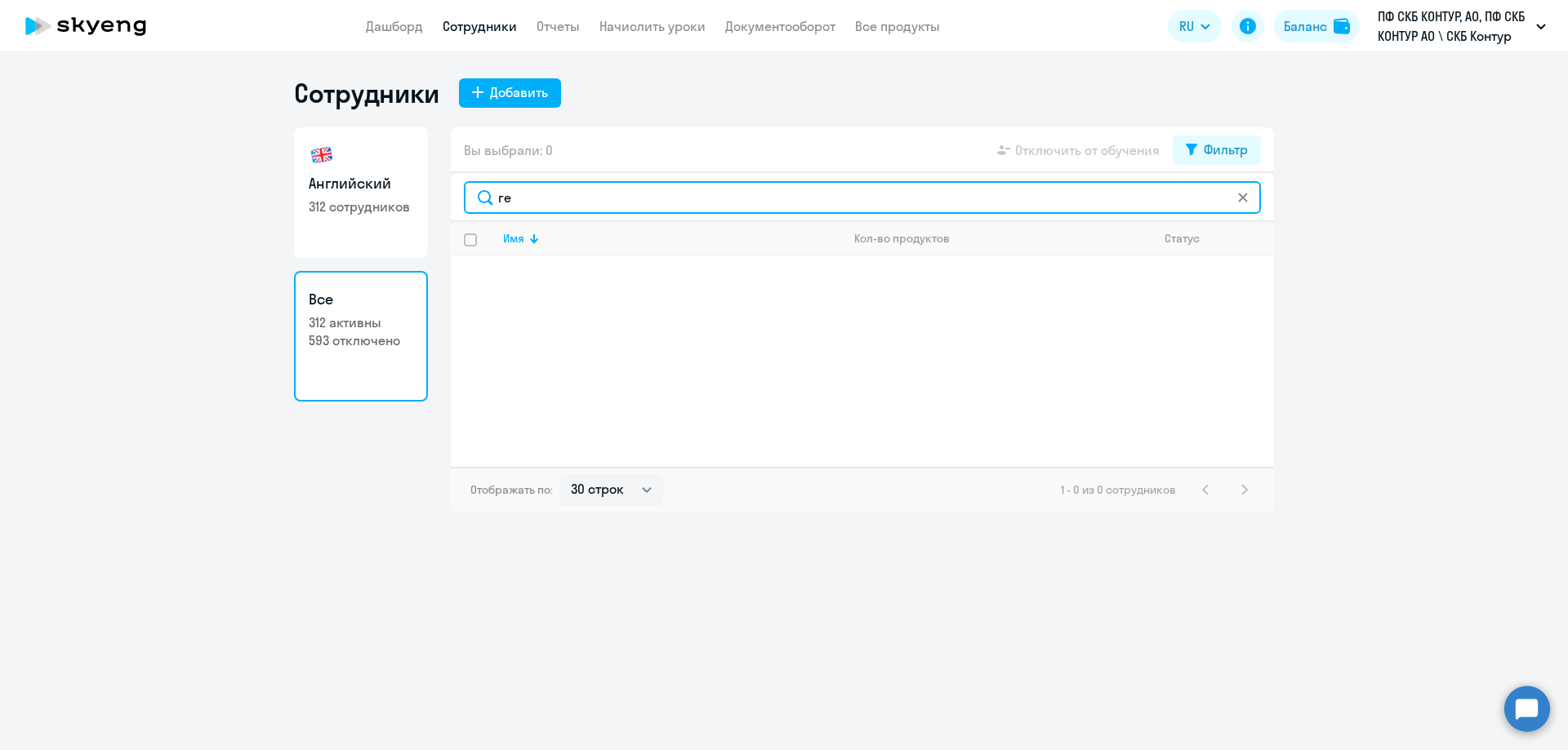
type input "г"
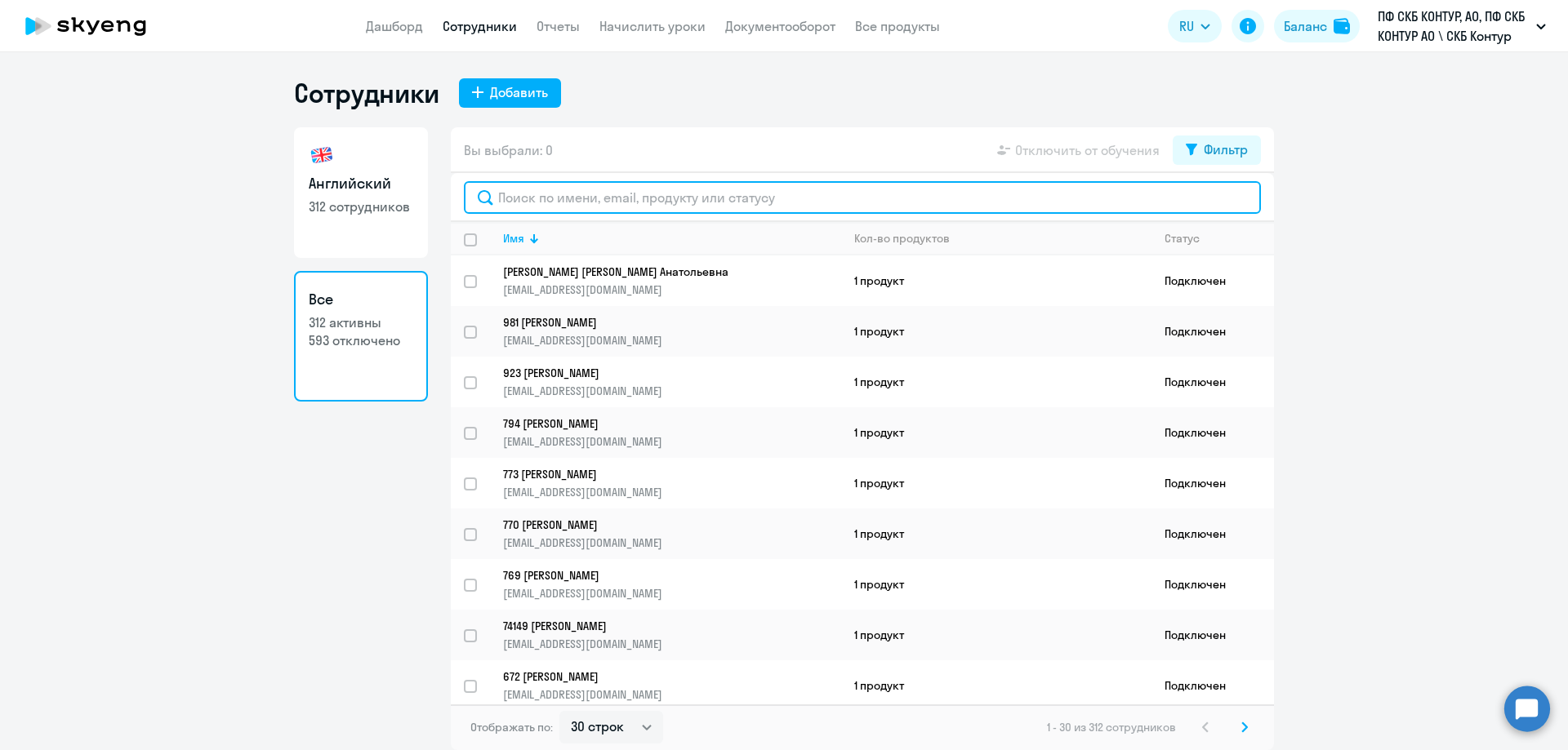
click at [623, 210] on input "text" at bounding box center [862, 198] width 797 height 33
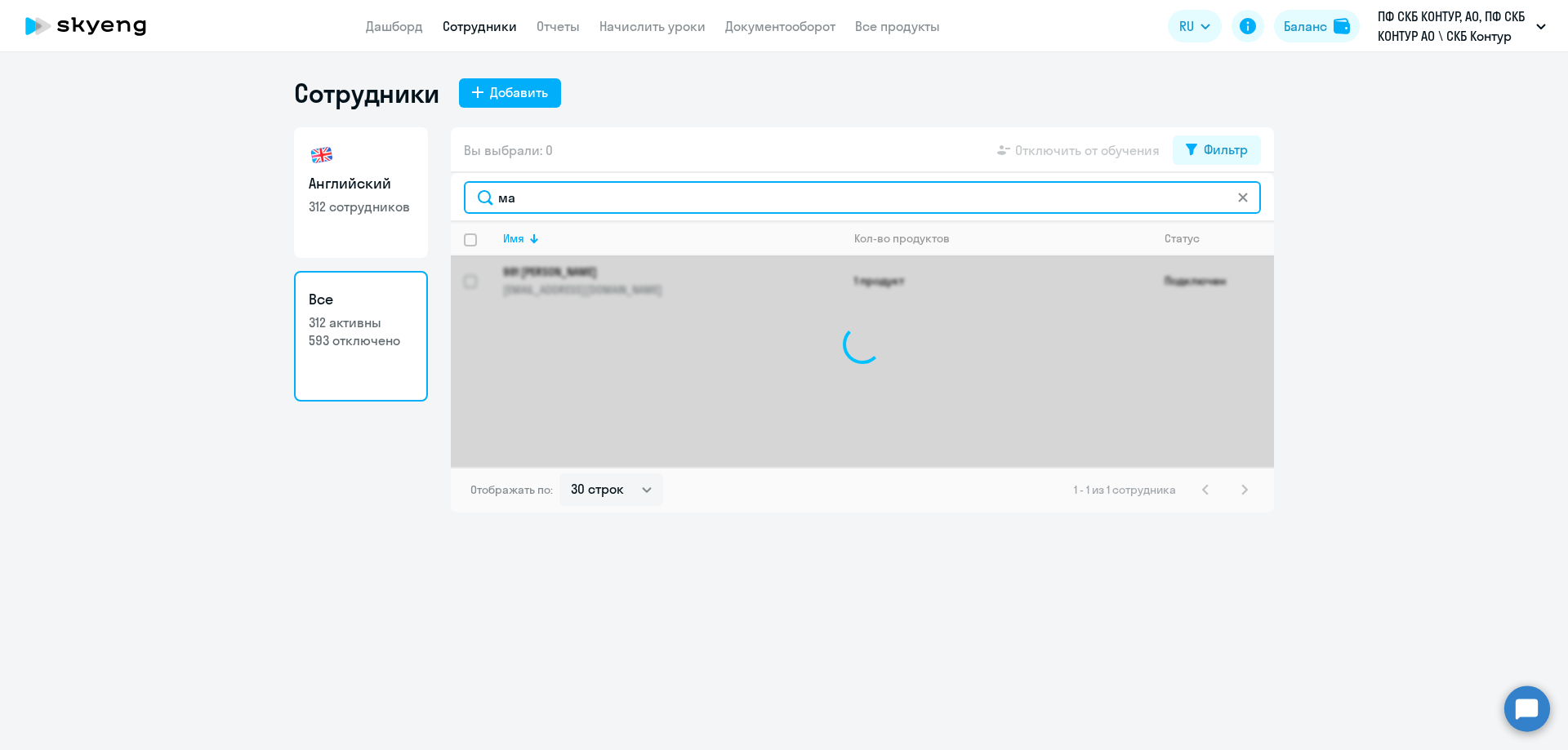
type input "м"
